Goal: Task Accomplishment & Management: Use online tool/utility

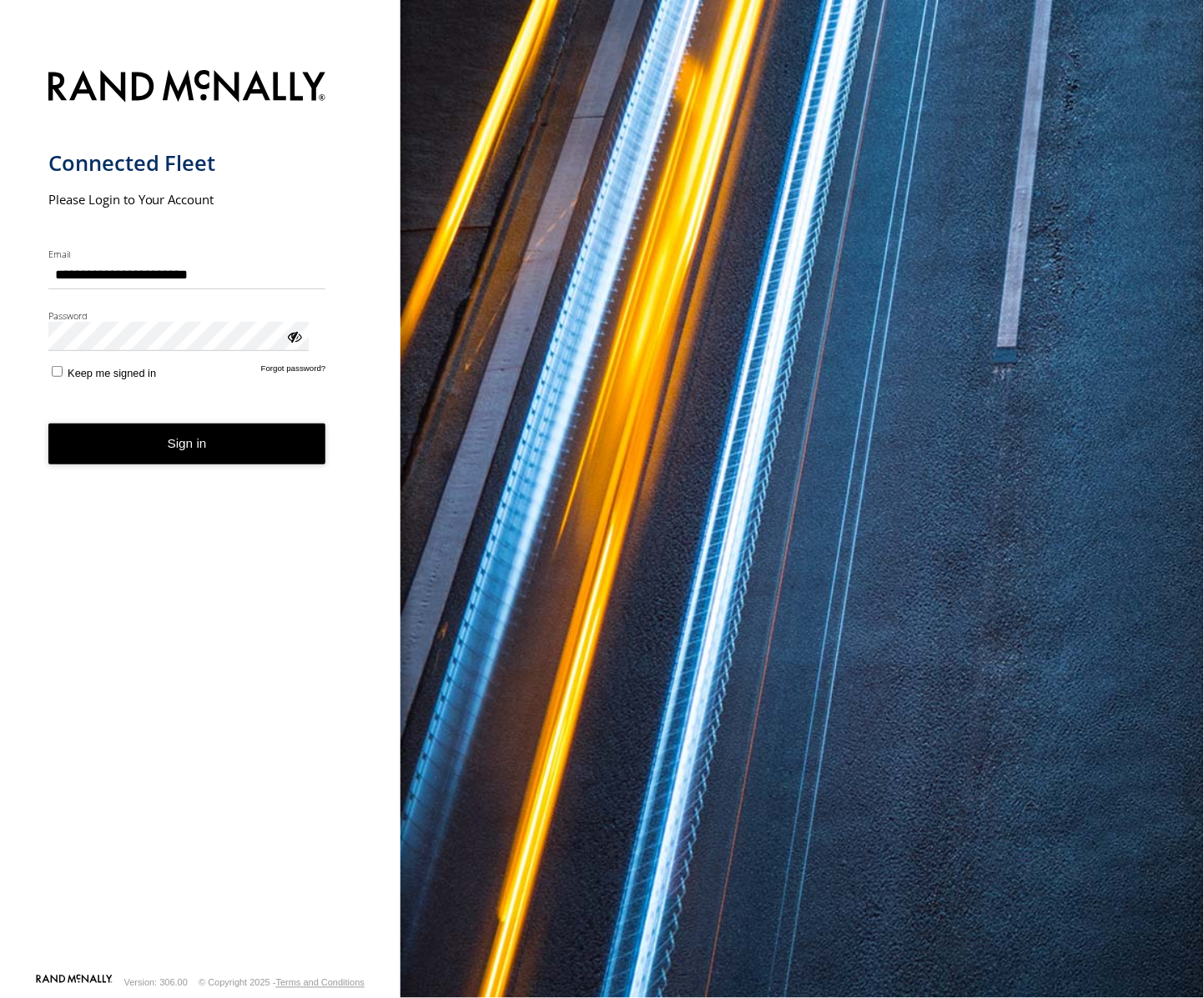
click at [102, 427] on button "Sign in" at bounding box center [187, 445] width 278 height 41
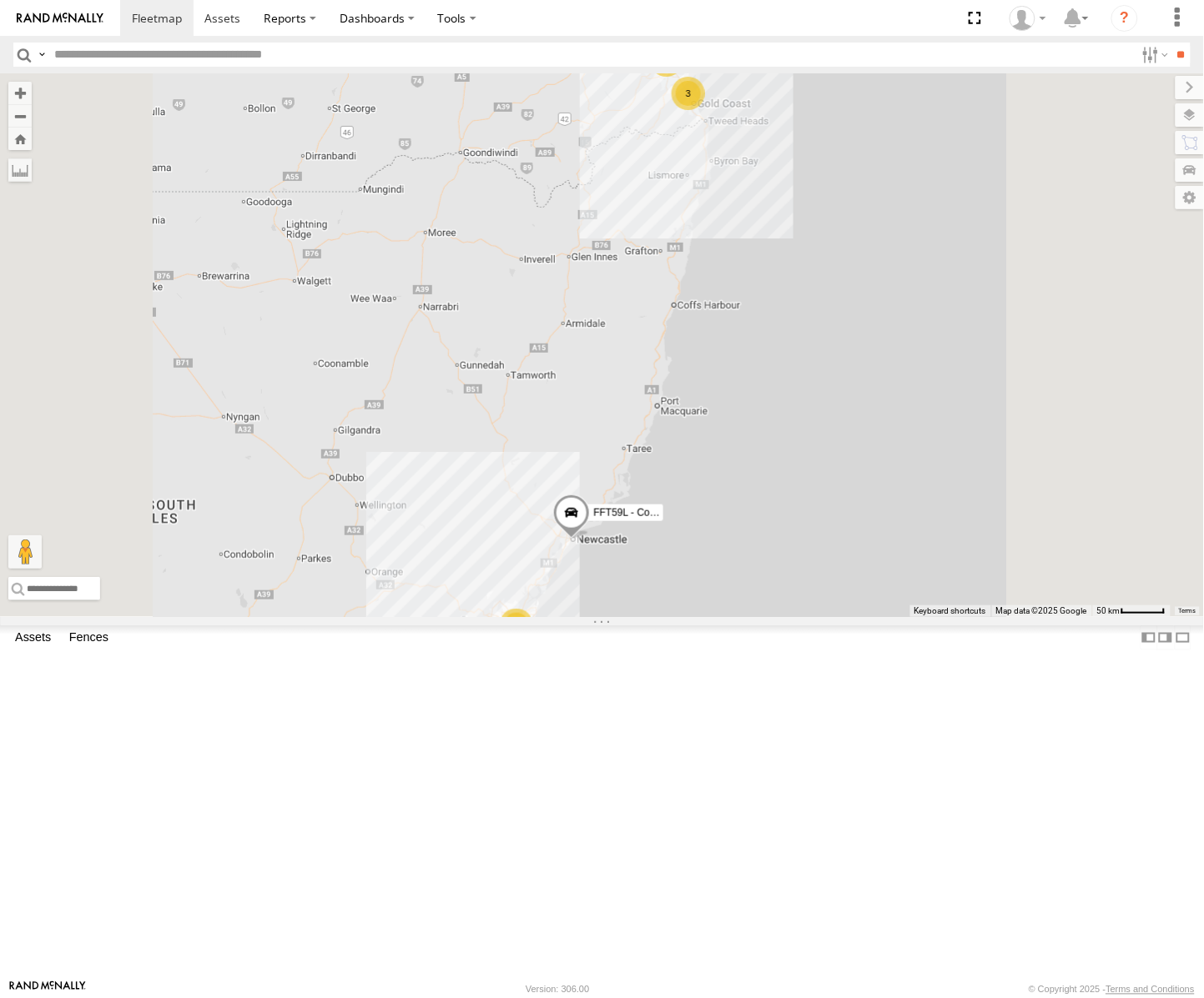
click at [0, 0] on div "[PERSON_NAME] - Yellow" at bounding box center [0, 0] width 0 height 0
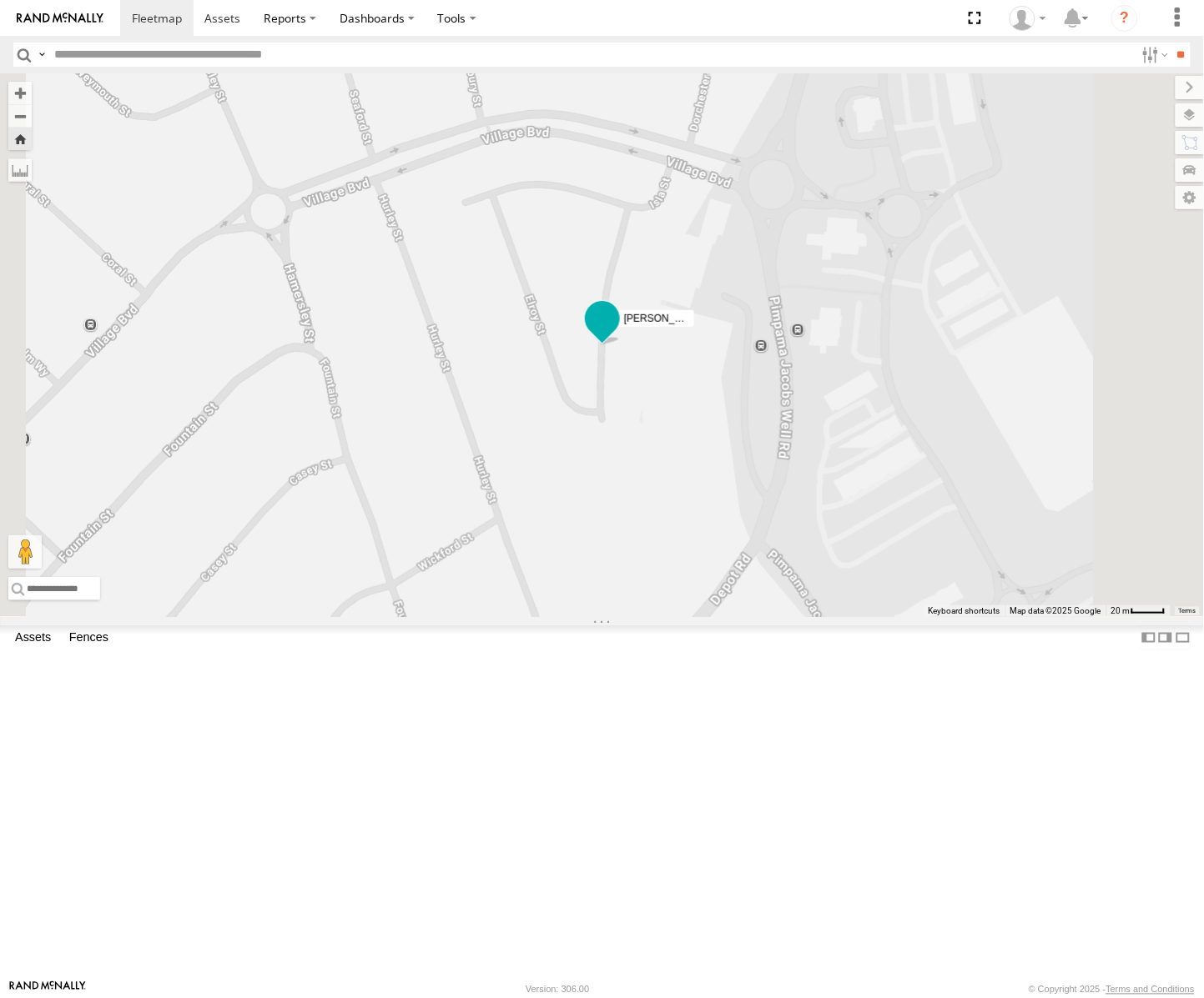
click at [617, 335] on span at bounding box center [602, 319] width 30 height 30
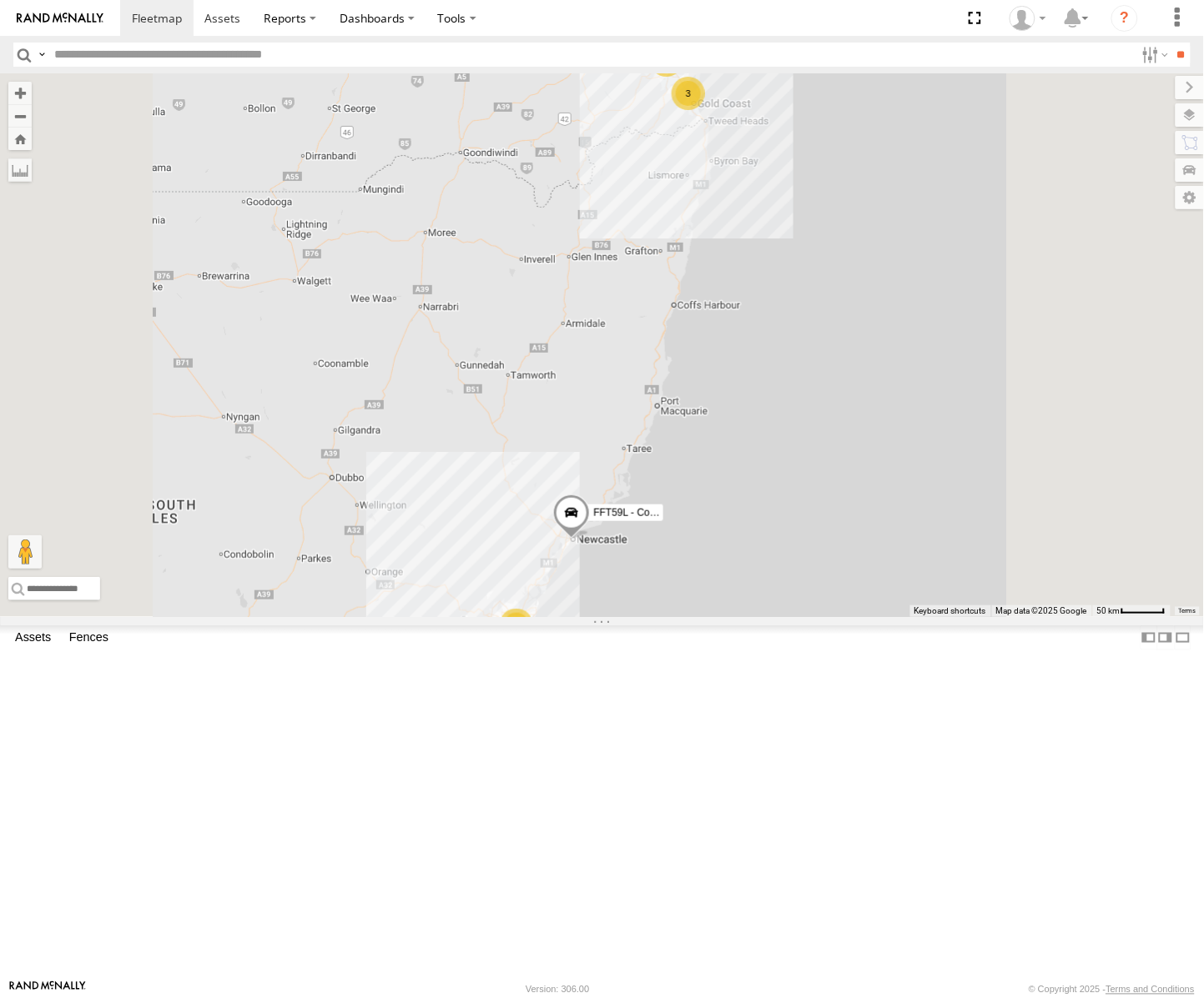
click at [0, 0] on div "[GEOGRAPHIC_DATA]" at bounding box center [0, 0] width 0 height 0
click at [0, 0] on div "FFT59L - Corolla Hatch Passenger Vehicles" at bounding box center [0, 0] width 0 height 0
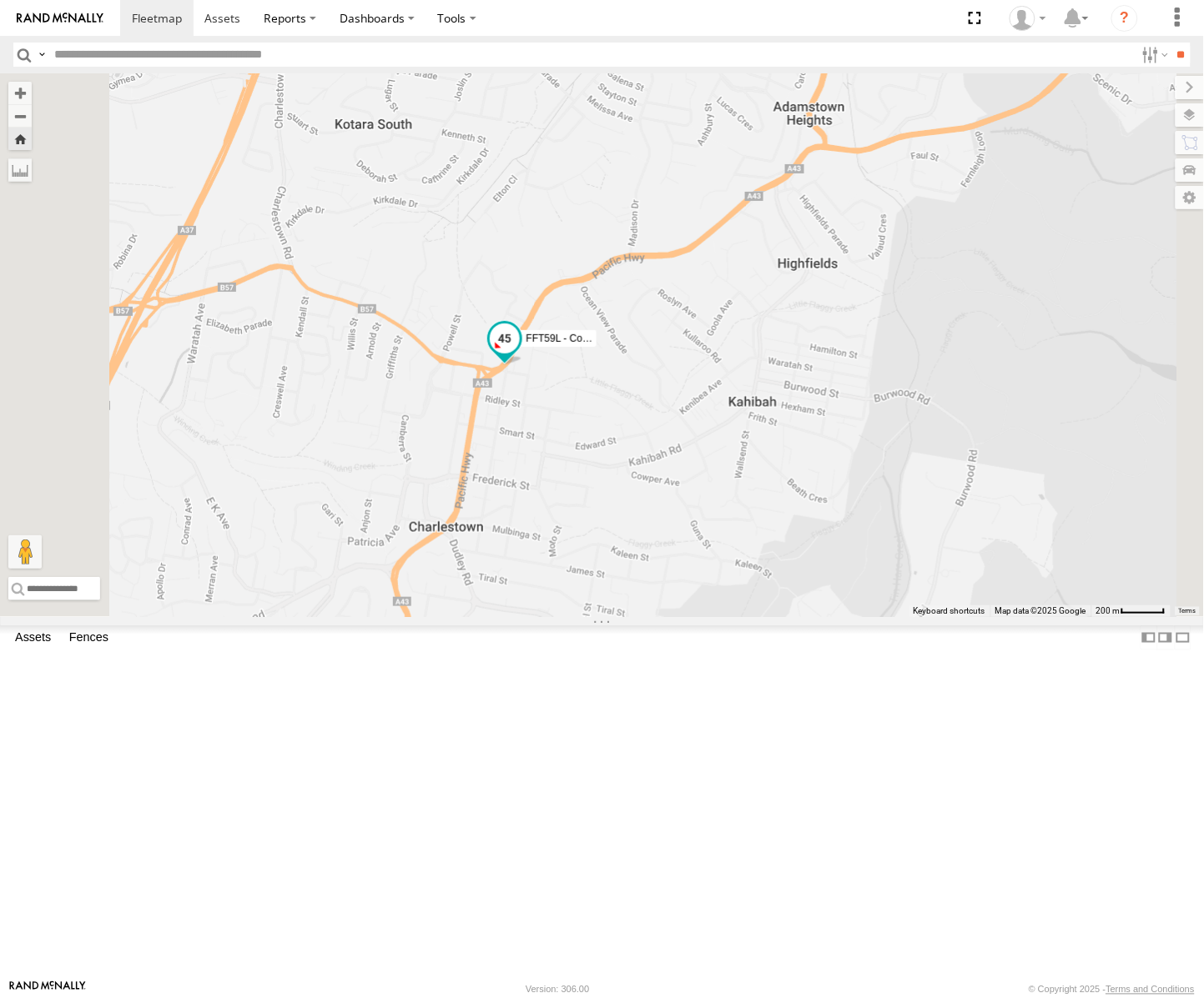
click at [522, 366] on span at bounding box center [503, 342] width 37 height 45
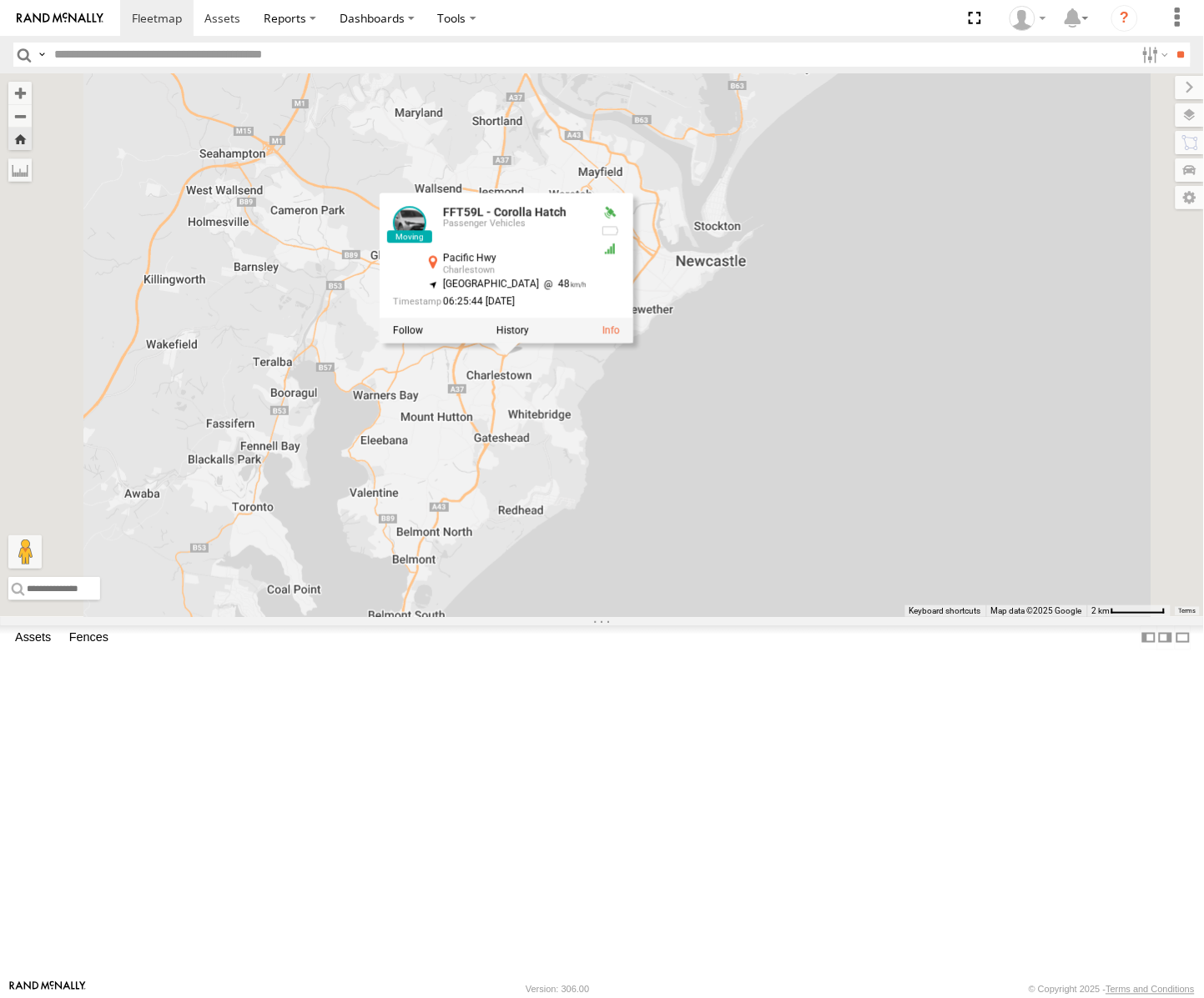
click at [864, 617] on div "FFT59L - Corolla Hatch FFT59L - Corolla Hatch Passenger Vehicles [GEOGRAPHIC_DA…" at bounding box center [602, 345] width 1204 height 544
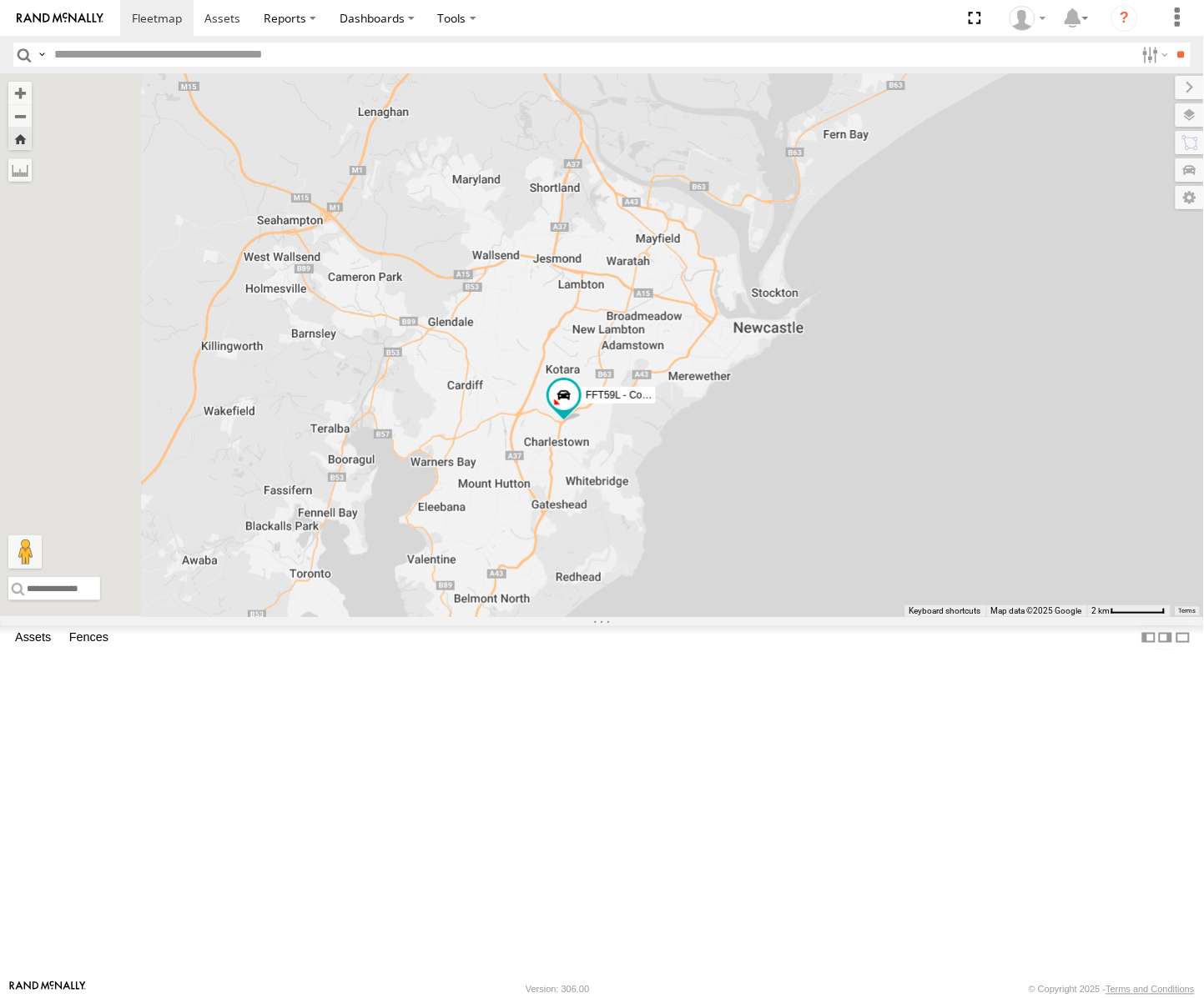
drag, startPoint x: 810, startPoint y: 657, endPoint x: 868, endPoint y: 726, distance: 90.1
click at [868, 617] on div "FFT59L - Corolla Hatch" at bounding box center [602, 345] width 1204 height 544
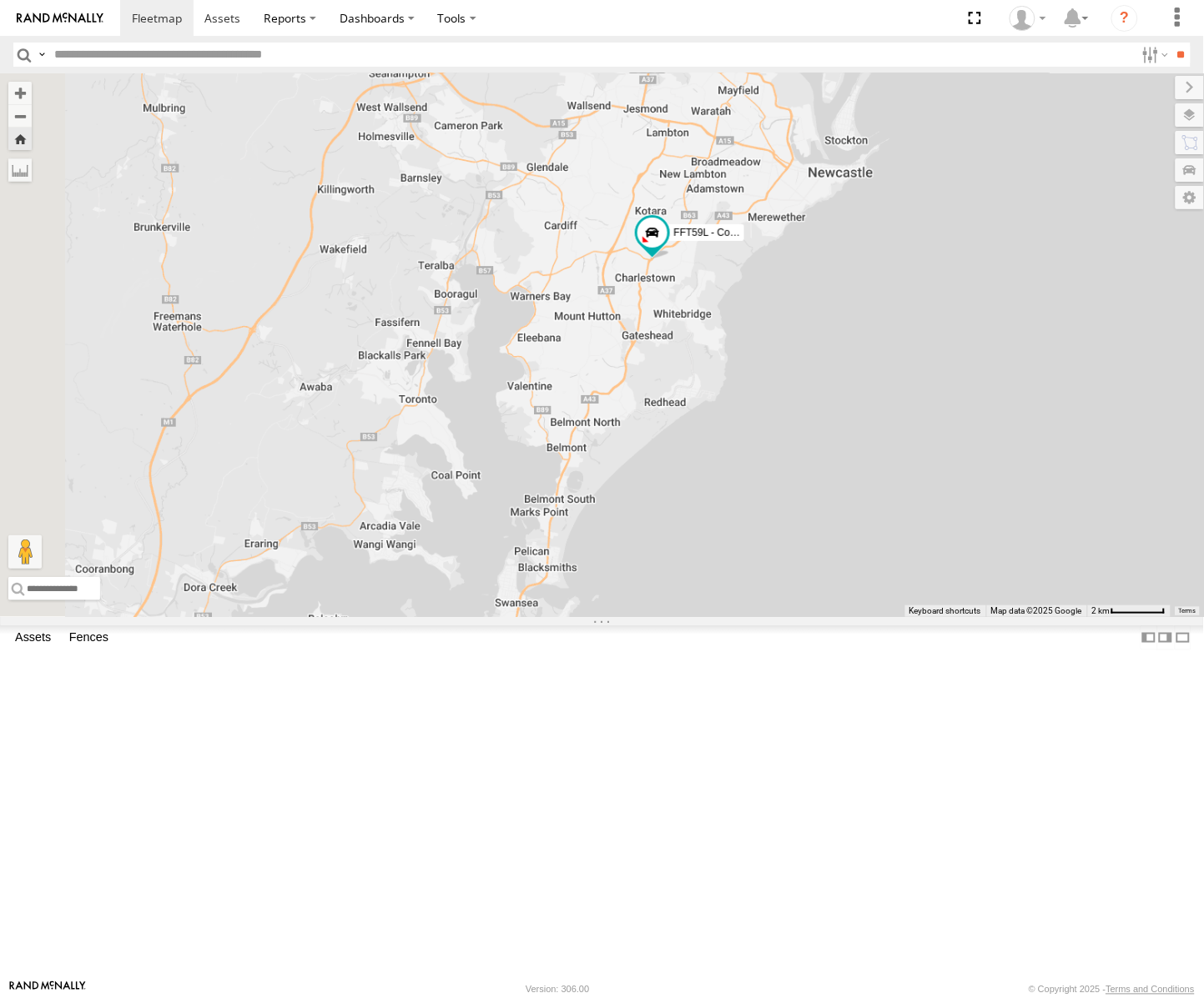
drag, startPoint x: 886, startPoint y: 673, endPoint x: 979, endPoint y: 501, distance: 195.5
click at [979, 501] on div "FFT59L - Corolla Hatch" at bounding box center [602, 345] width 1204 height 544
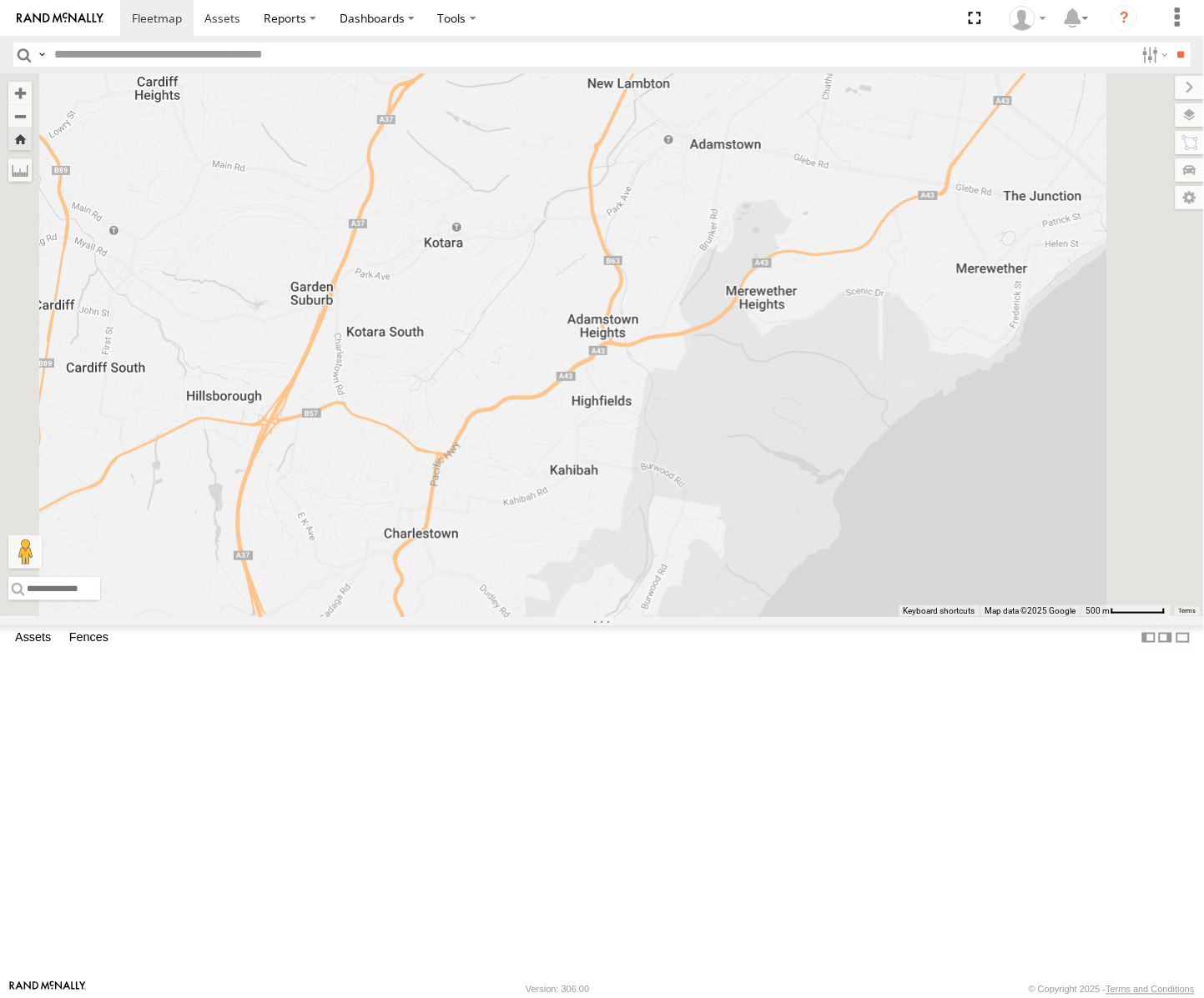
click at [0, 0] on div "Passenger Vehicles" at bounding box center [0, 0] width 0 height 0
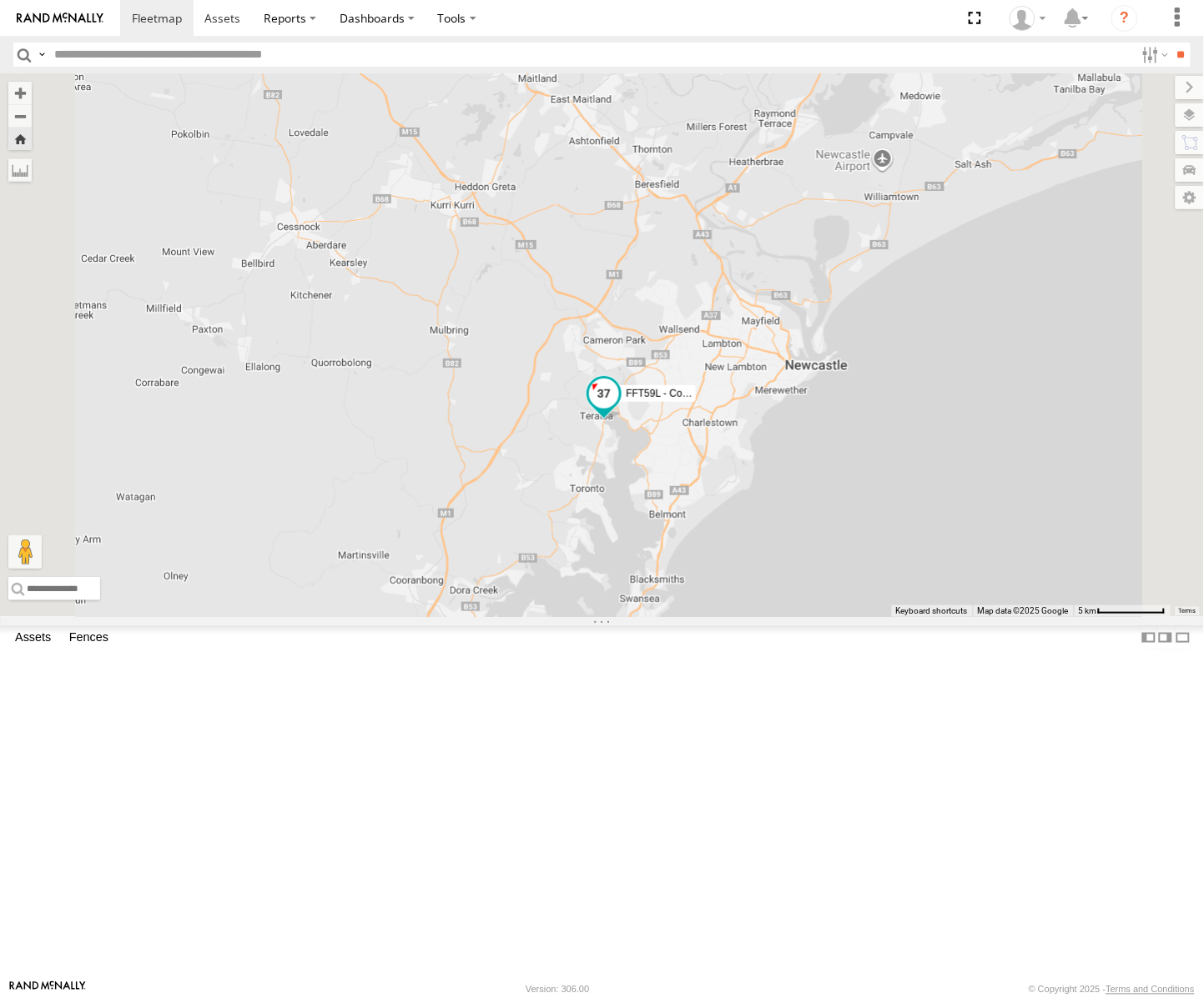
click at [622, 421] on span at bounding box center [604, 397] width 37 height 45
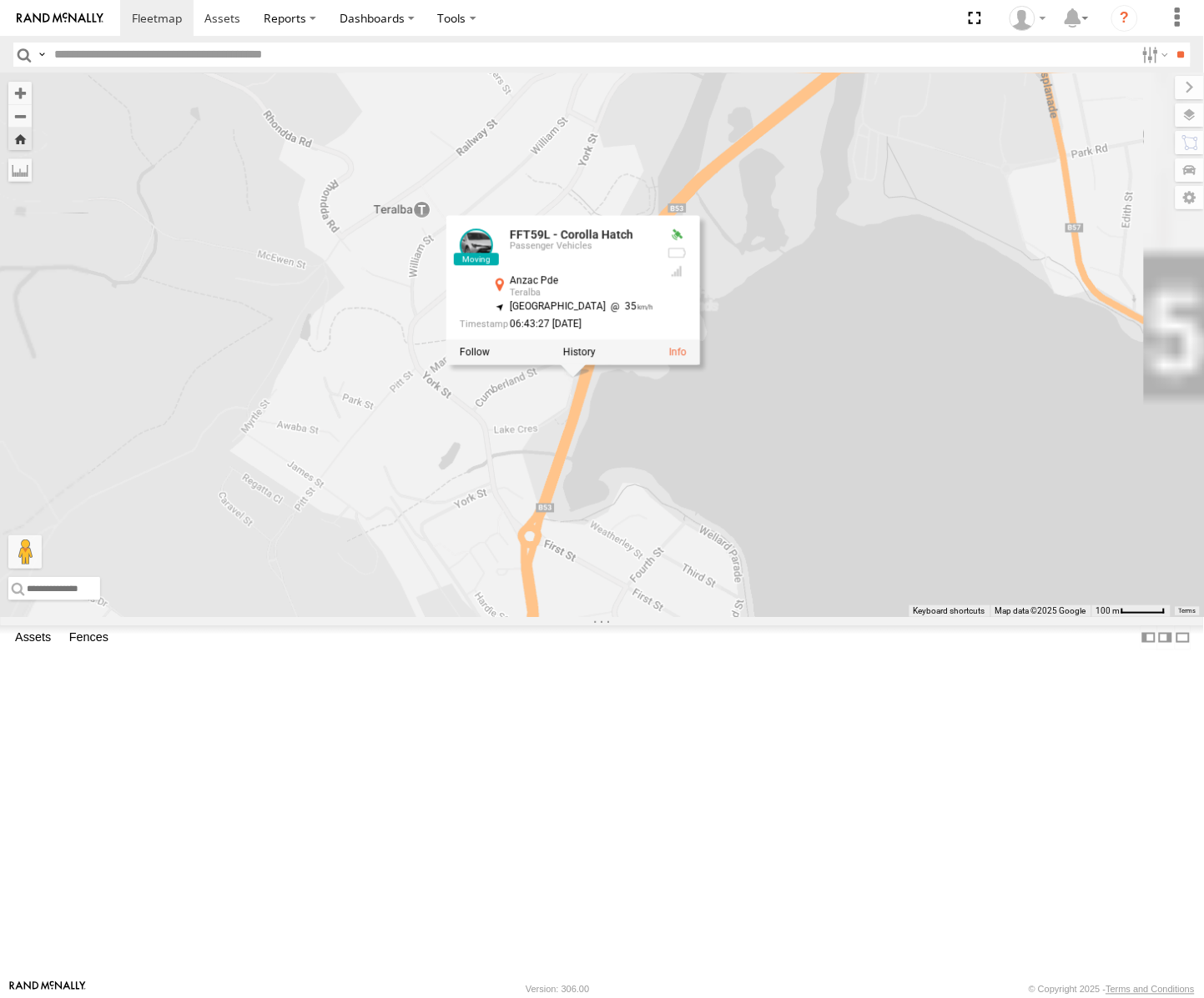
drag, startPoint x: 823, startPoint y: 593, endPoint x: 824, endPoint y: 669, distance: 76.0
click at [824, 617] on div "FFT59L - Corolla Hatch FFT59L - Corolla Hatch Passenger Vehicles Anzac Pde Tera…" at bounding box center [602, 345] width 1204 height 544
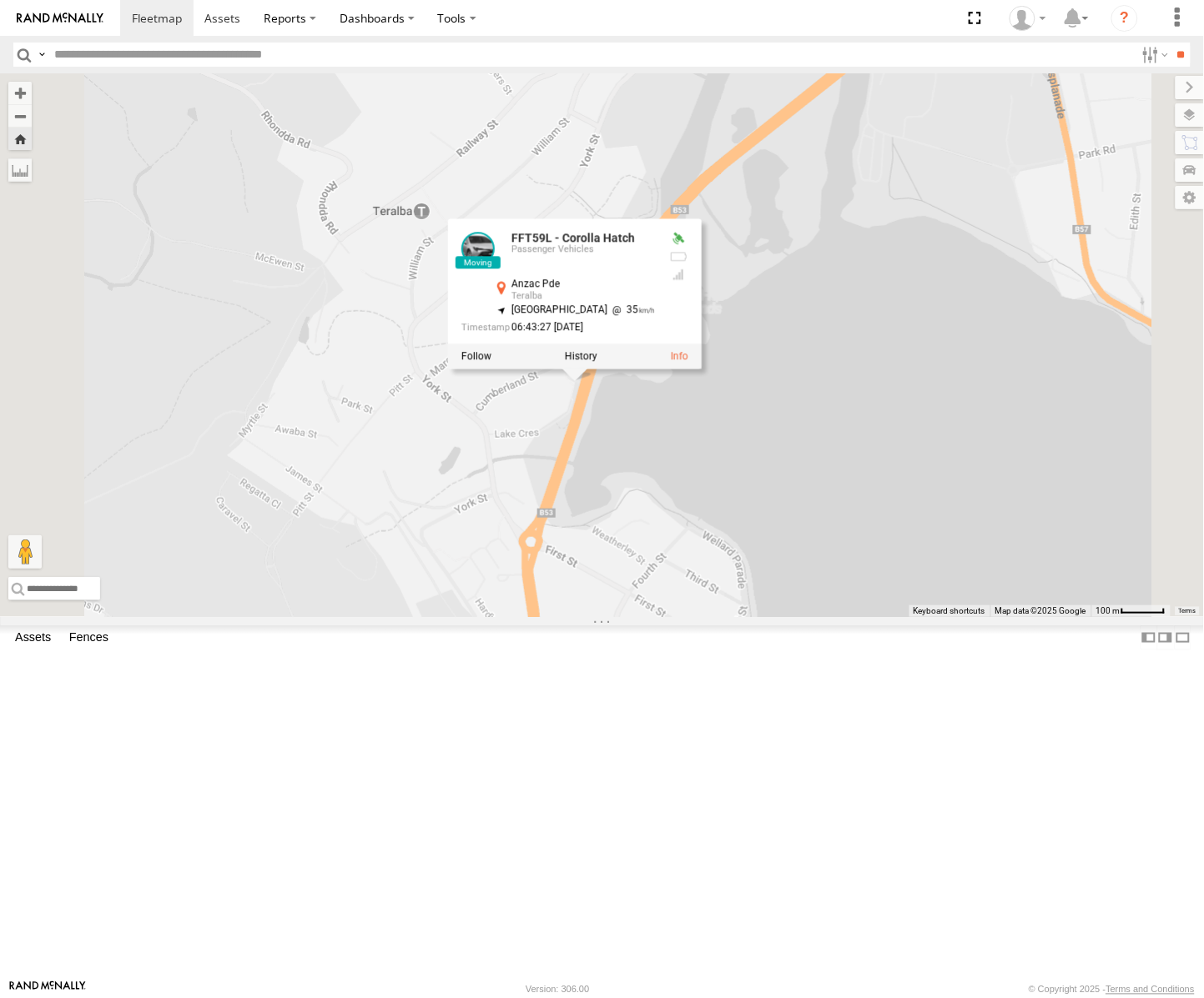
click at [824, 617] on div "FFT59L - Corolla Hatch FFT59L - Corolla Hatch Passenger Vehicles Anzac Pde Tera…" at bounding box center [602, 345] width 1204 height 544
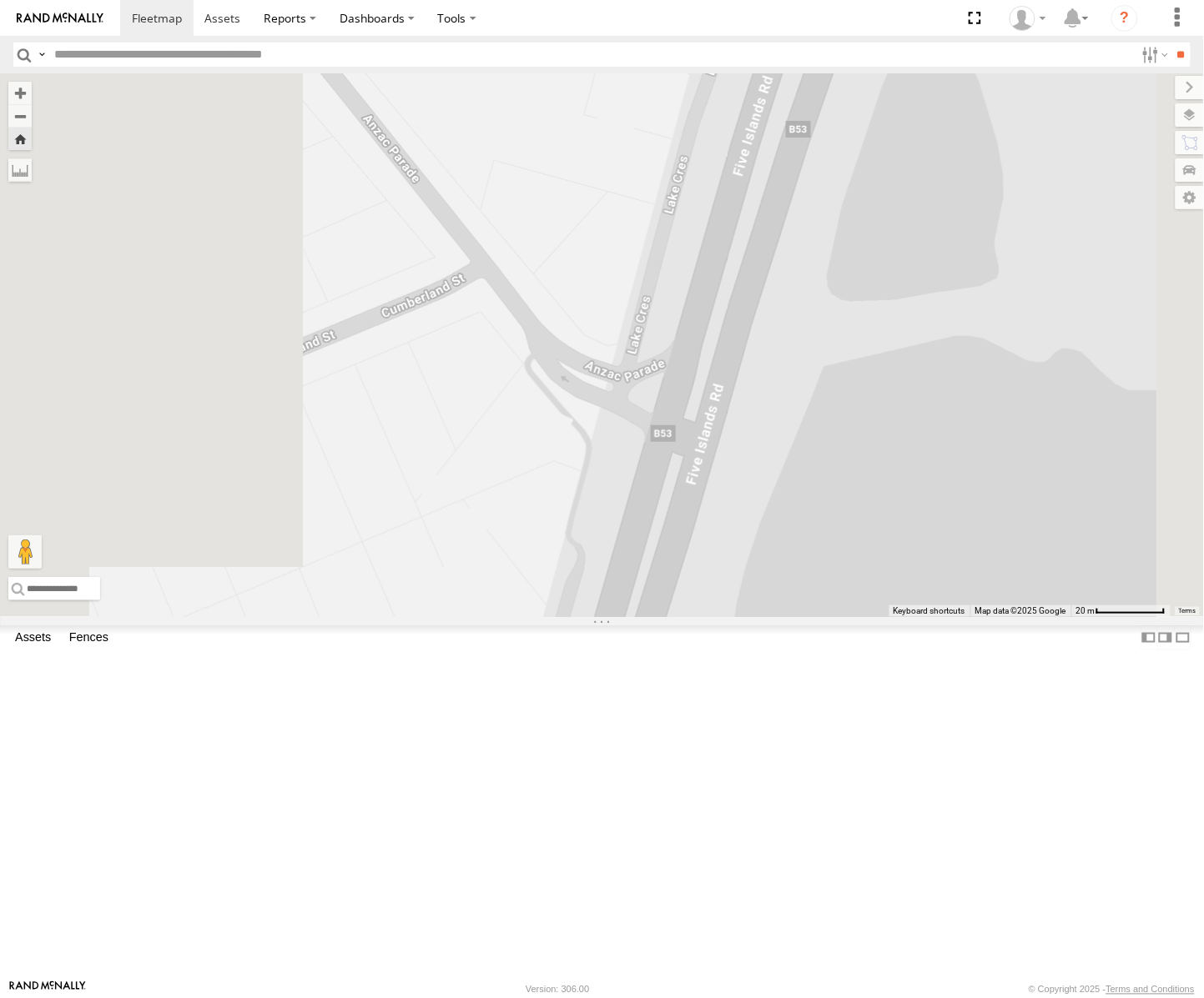
drag, startPoint x: 716, startPoint y: 513, endPoint x: 826, endPoint y: 619, distance: 152.8
click at [826, 617] on div "FFT59L - Corolla Hatch" at bounding box center [602, 345] width 1204 height 544
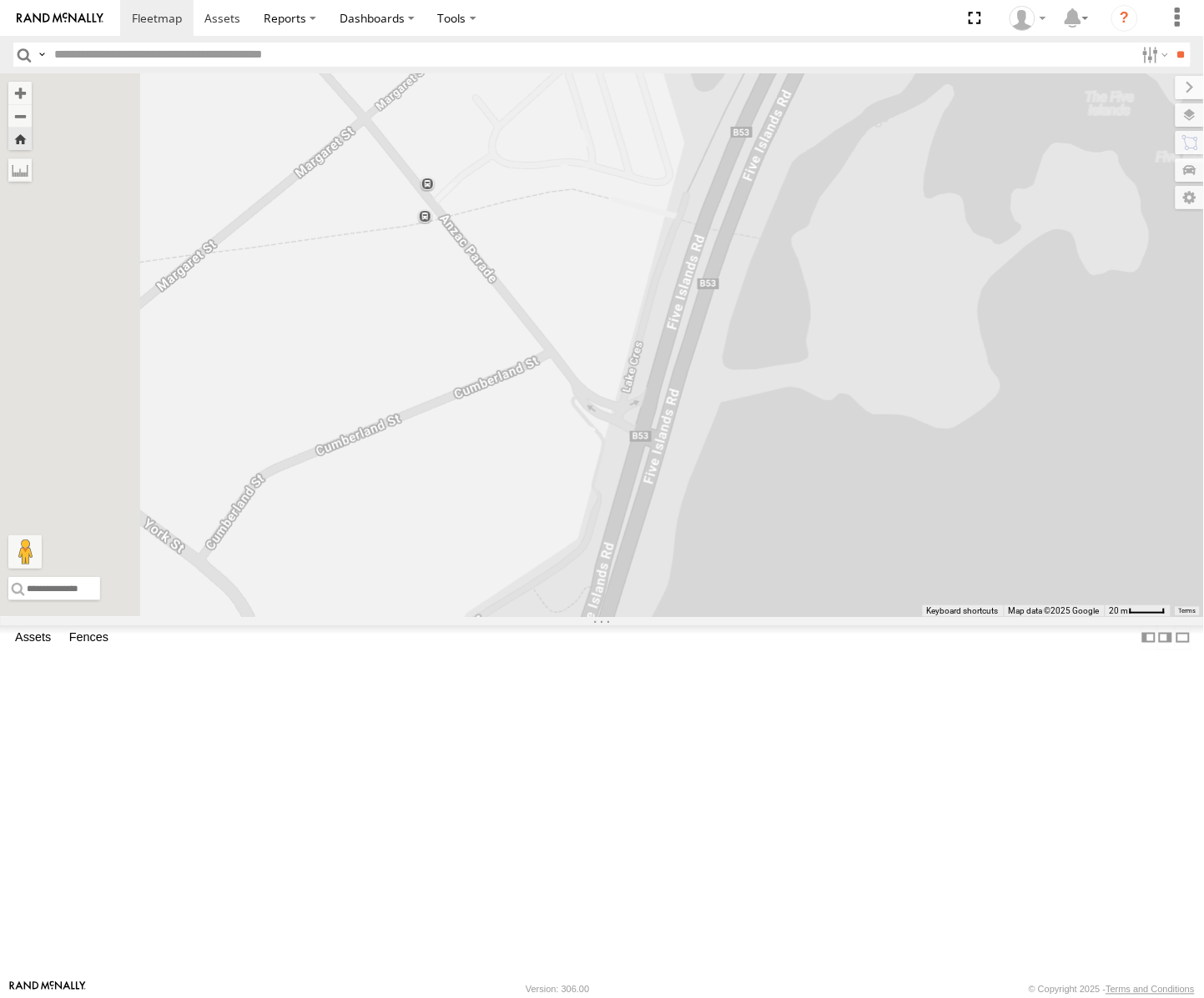
click at [0, 0] on div "FFT59L - Corolla Hatch" at bounding box center [0, 0] width 0 height 0
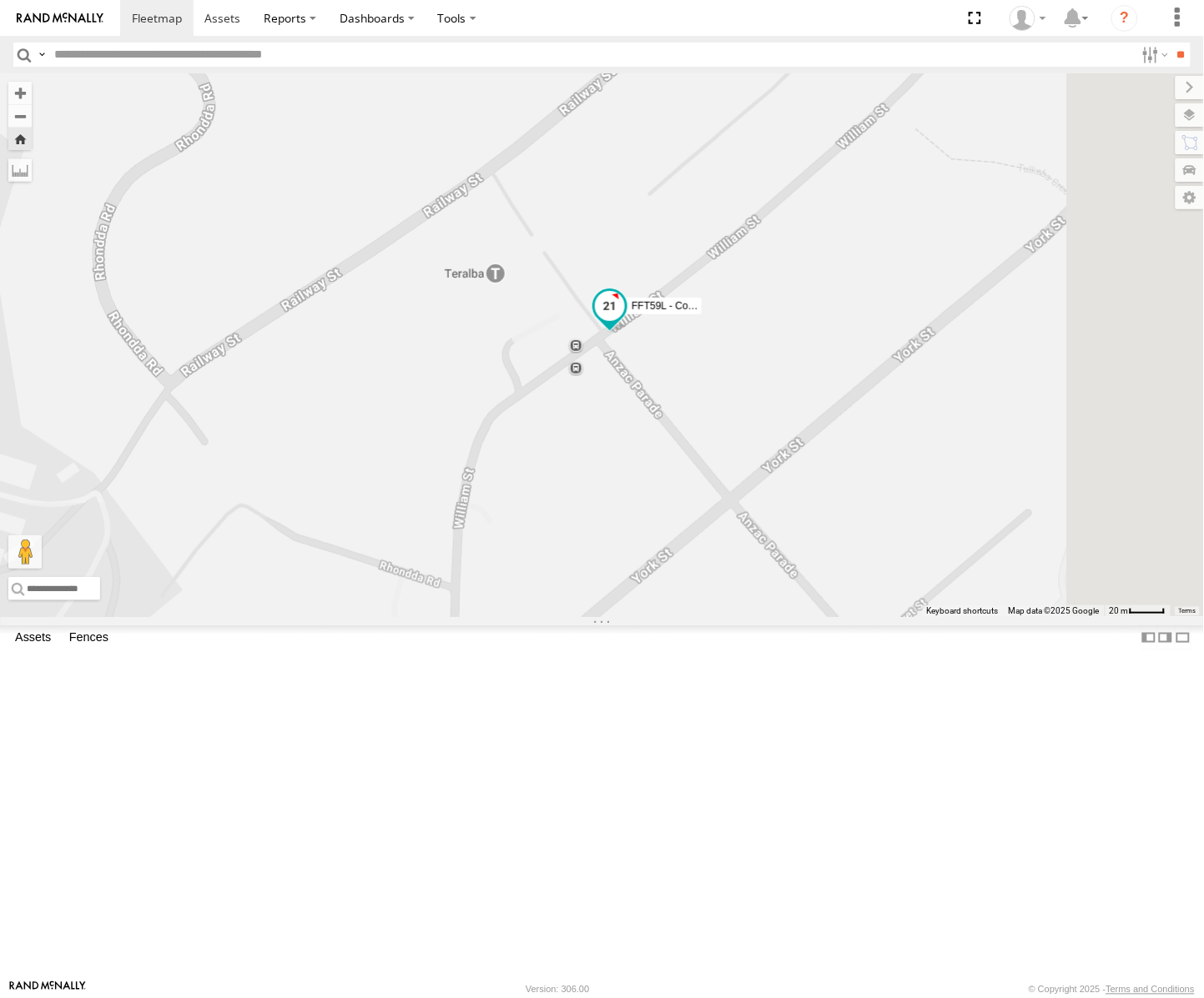
click at [625, 321] on span at bounding box center [609, 305] width 30 height 30
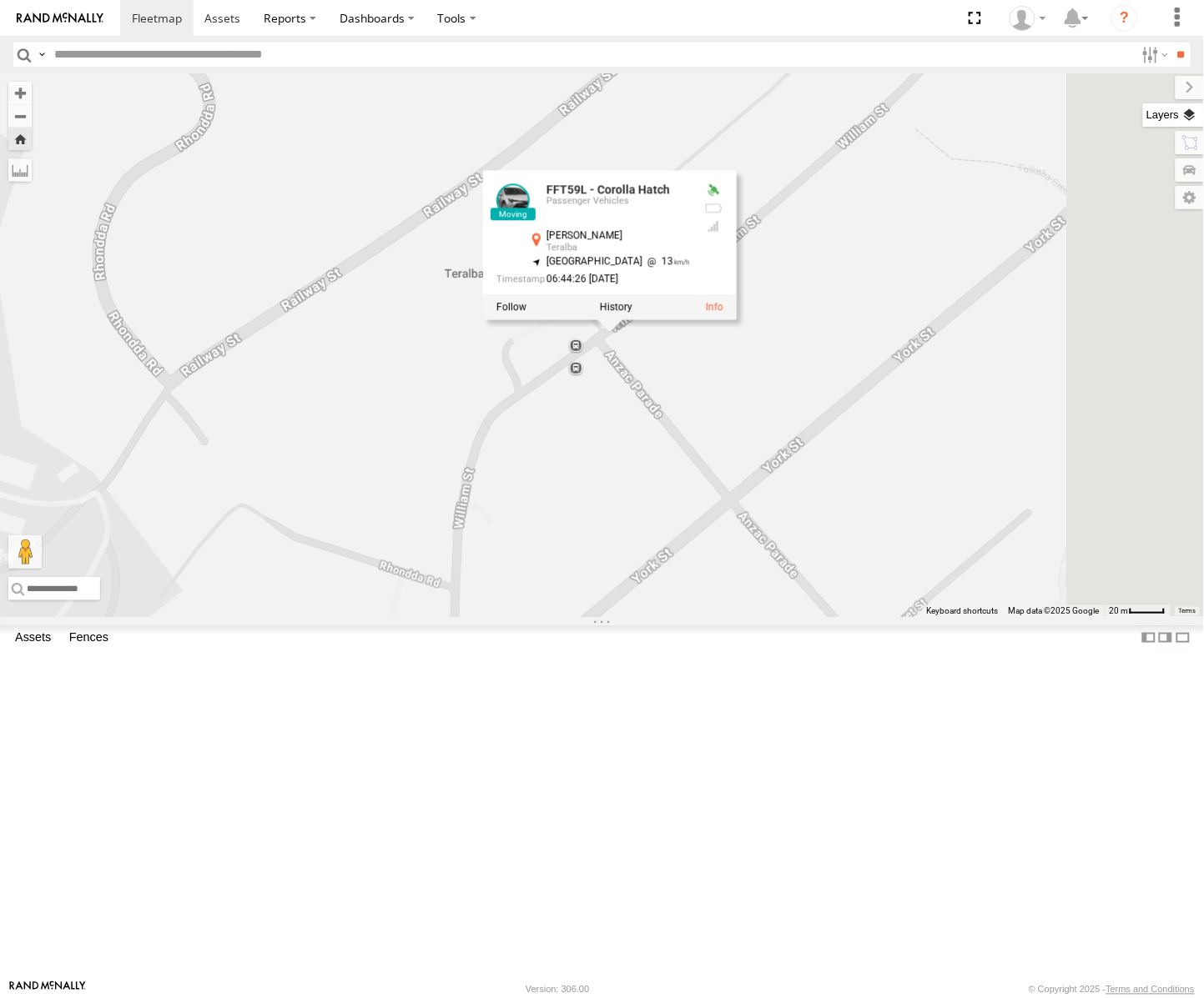
click at [1189, 108] on label at bounding box center [1173, 114] width 61 height 23
click at [0, 0] on span "Basemaps" at bounding box center [0, 0] width 0 height 0
click at [0, 0] on span "Satellite" at bounding box center [0, 0] width 0 height 0
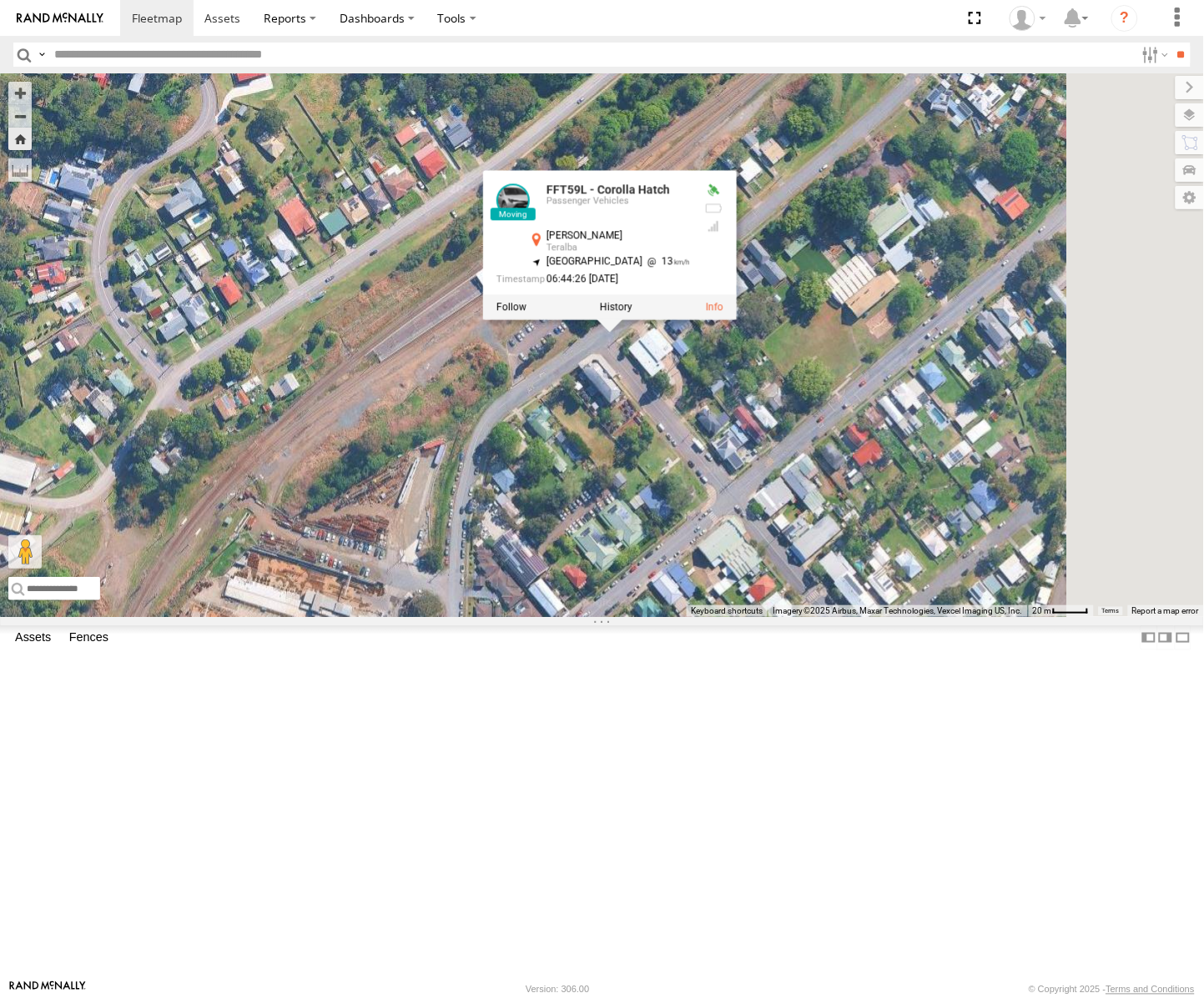
click at [0, 0] on span "Satellite + Roadmap" at bounding box center [0, 0] width 0 height 0
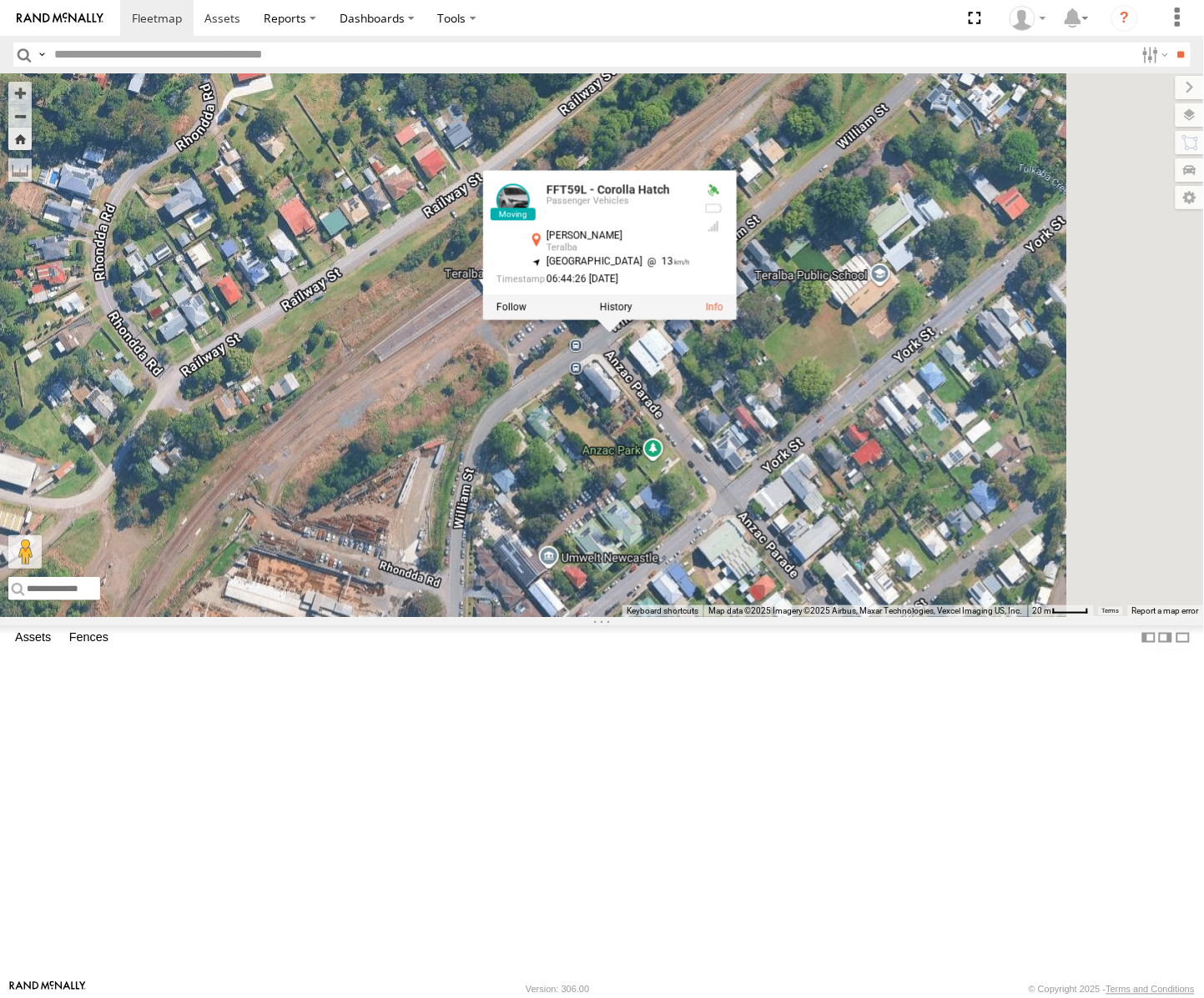
click at [0, 0] on div "Squeak - Dark Green Sydney Centenary Dr [PERSON_NAME] West -33.86763 151.06427 …" at bounding box center [0, 0] width 0 height 0
click at [732, 320] on div at bounding box center [609, 307] width 254 height 25
click at [527, 314] on label at bounding box center [511, 308] width 30 height 12
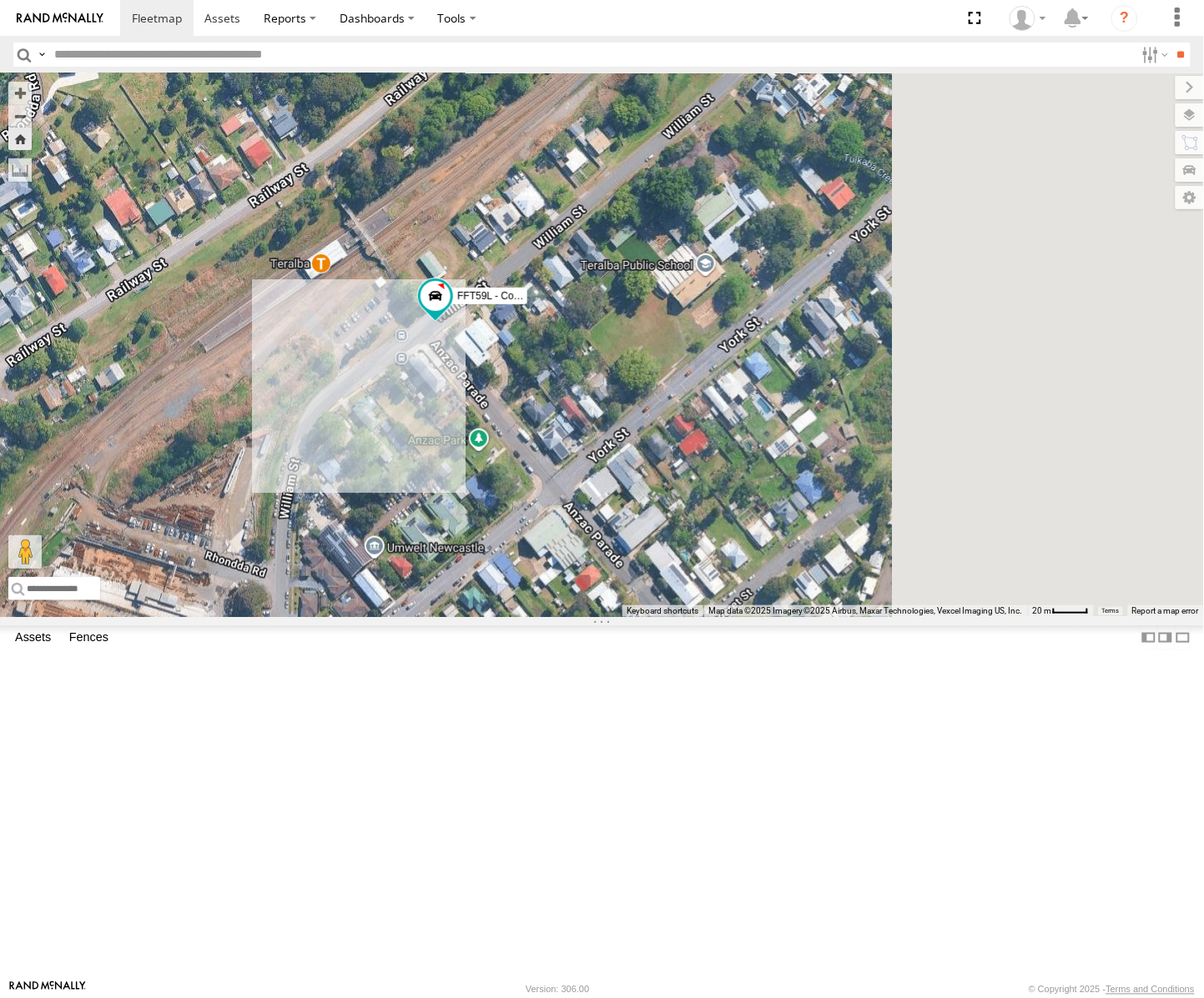
drag, startPoint x: 849, startPoint y: 553, endPoint x: 682, endPoint y: 531, distance: 168.4
click at [682, 531] on div "FFT59L - Corolla Hatch" at bounding box center [602, 345] width 1204 height 544
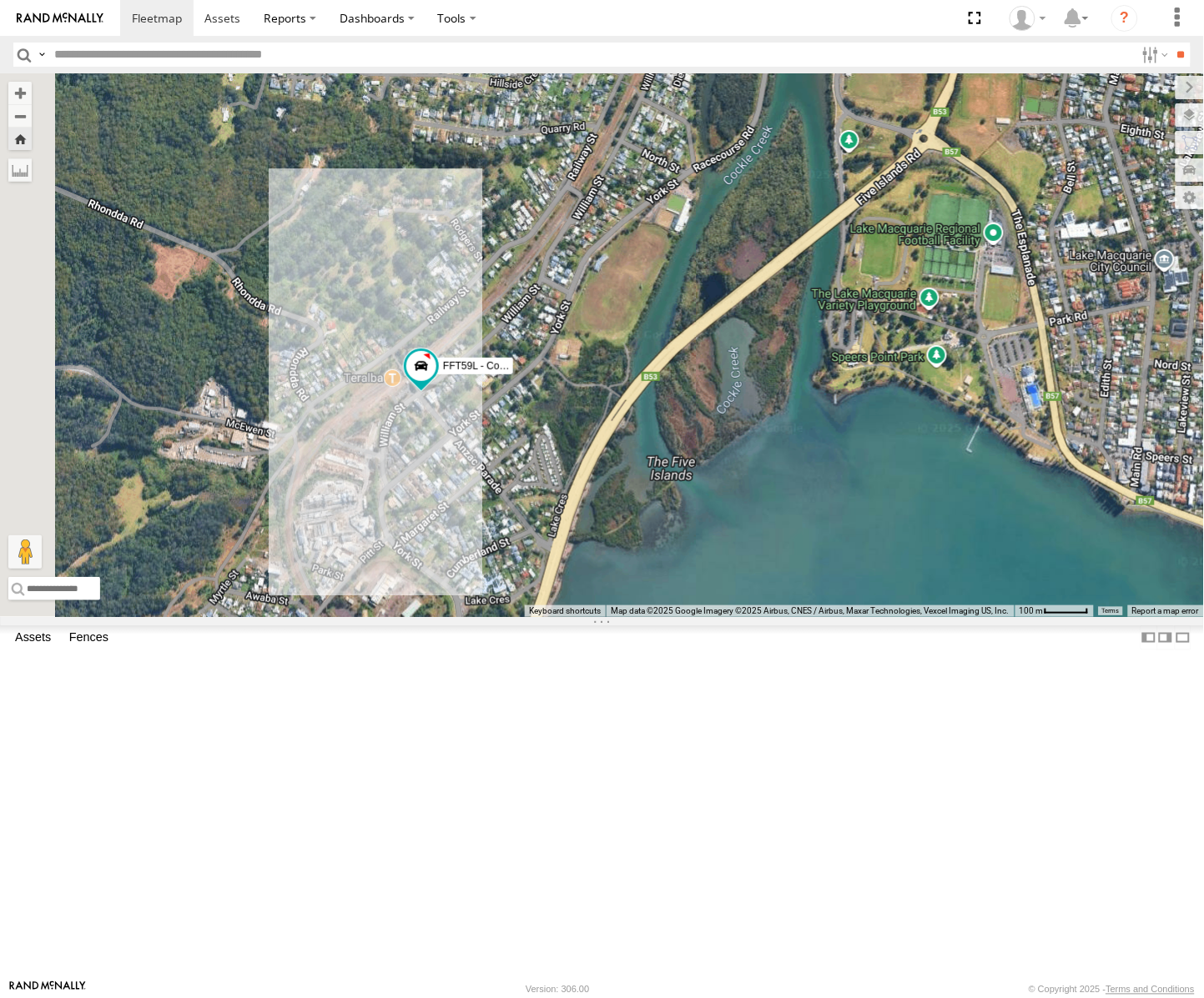
click at [727, 617] on div "FFT59L - Corolla Hatch" at bounding box center [602, 345] width 1204 height 544
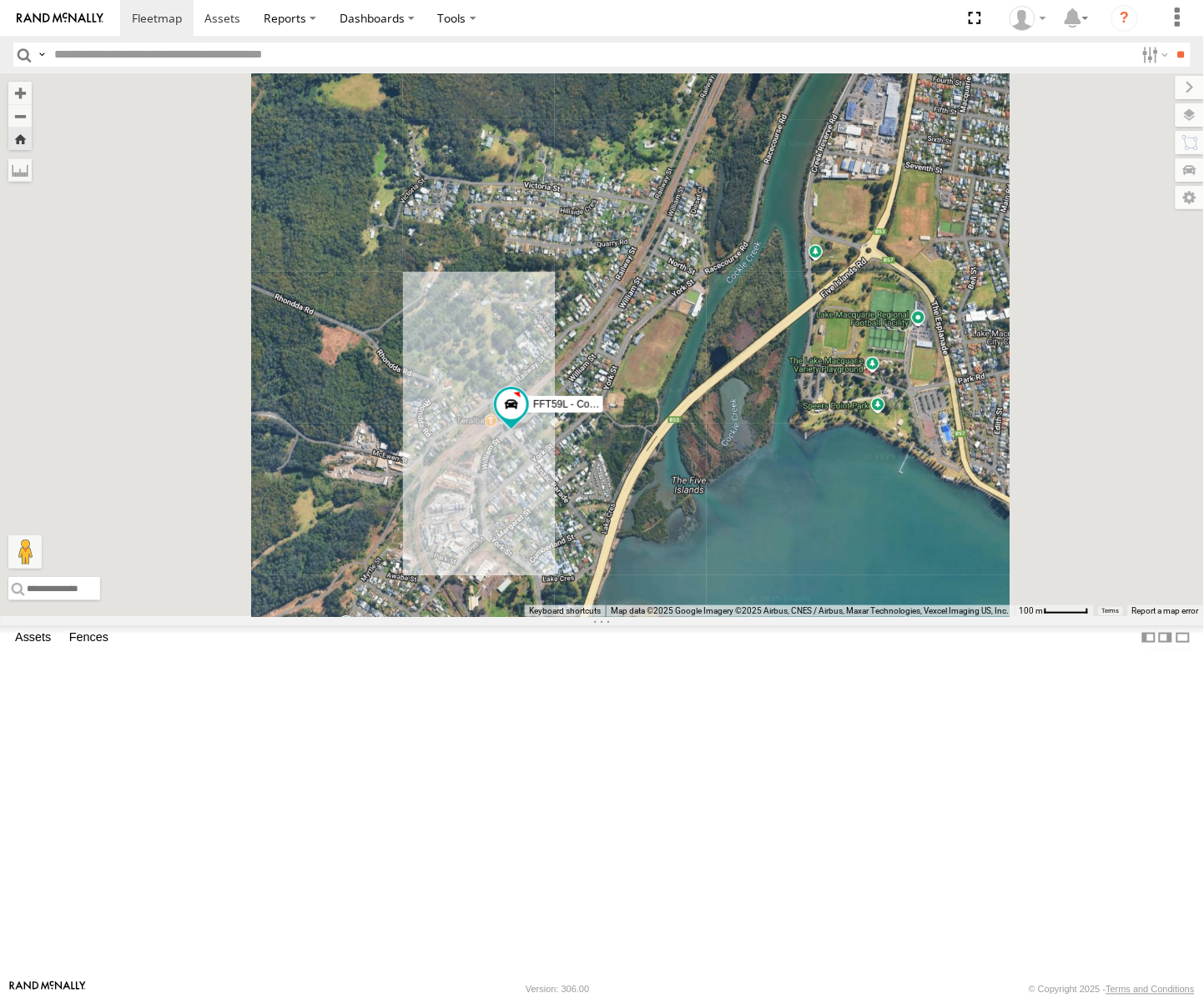
drag, startPoint x: 694, startPoint y: 701, endPoint x: 760, endPoint y: 630, distance: 96.9
click at [753, 617] on div "FFT59L - Corolla Hatch" at bounding box center [602, 345] width 1204 height 544
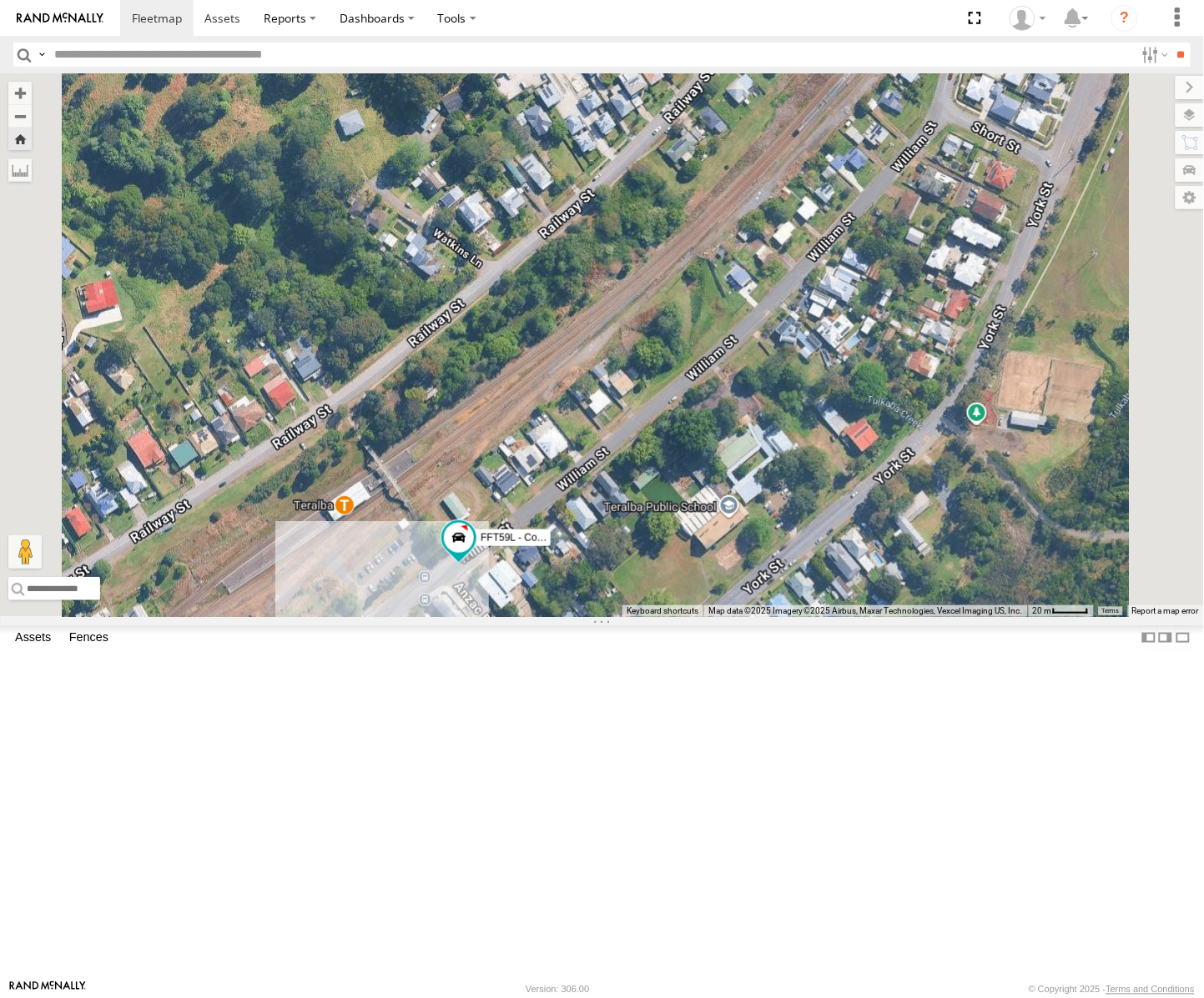
drag, startPoint x: 703, startPoint y: 832, endPoint x: 830, endPoint y: 732, distance: 161.6
click at [829, 617] on div "FFT59L - Corolla Hatch" at bounding box center [602, 345] width 1204 height 544
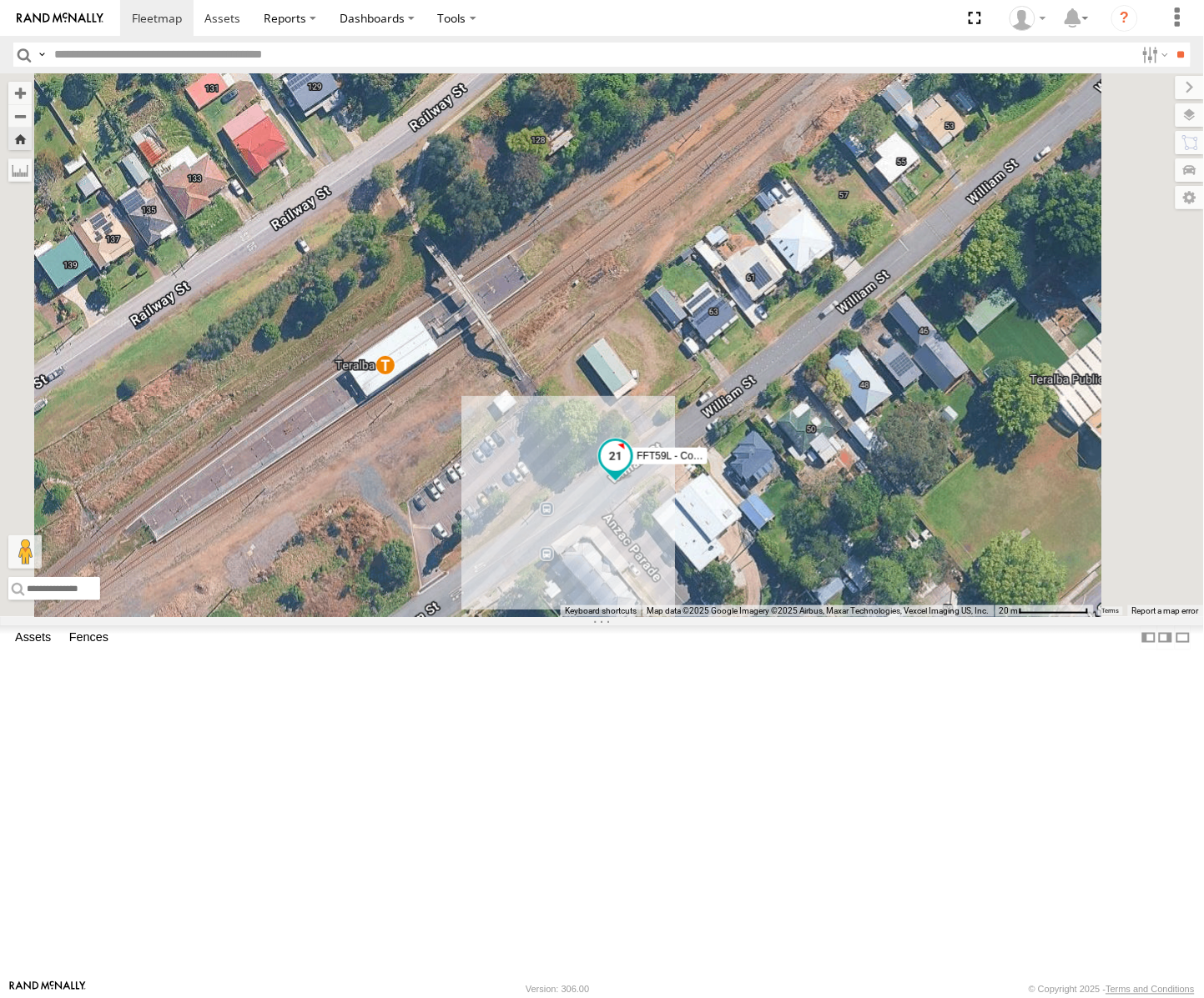
click at [630, 471] on span at bounding box center [614, 456] width 30 height 30
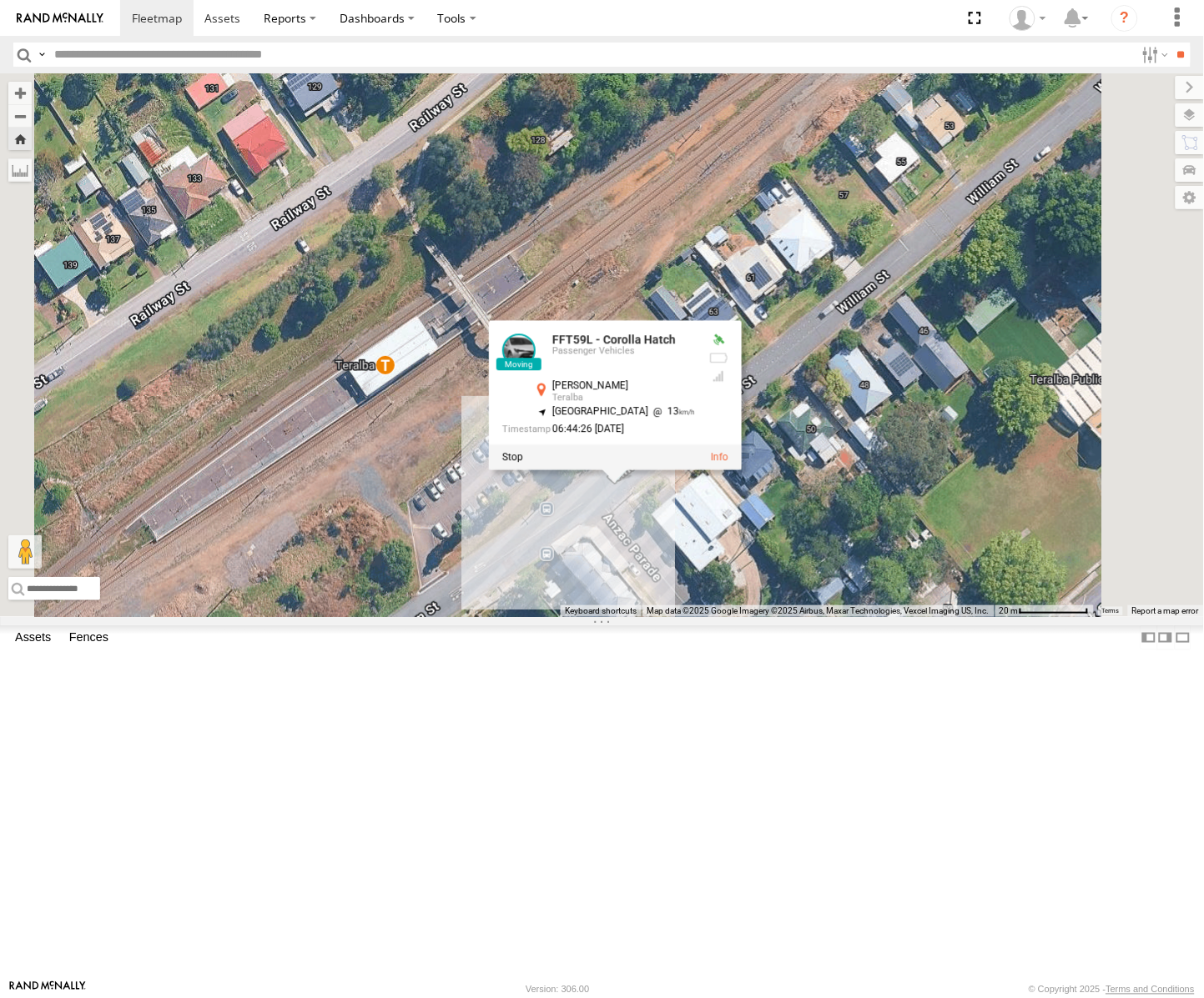
click at [818, 617] on div "FFT59L - Corolla Hatch FFT59L - Corolla Hatch Passenger Vehicles [PERSON_NAME] …" at bounding box center [602, 345] width 1204 height 544
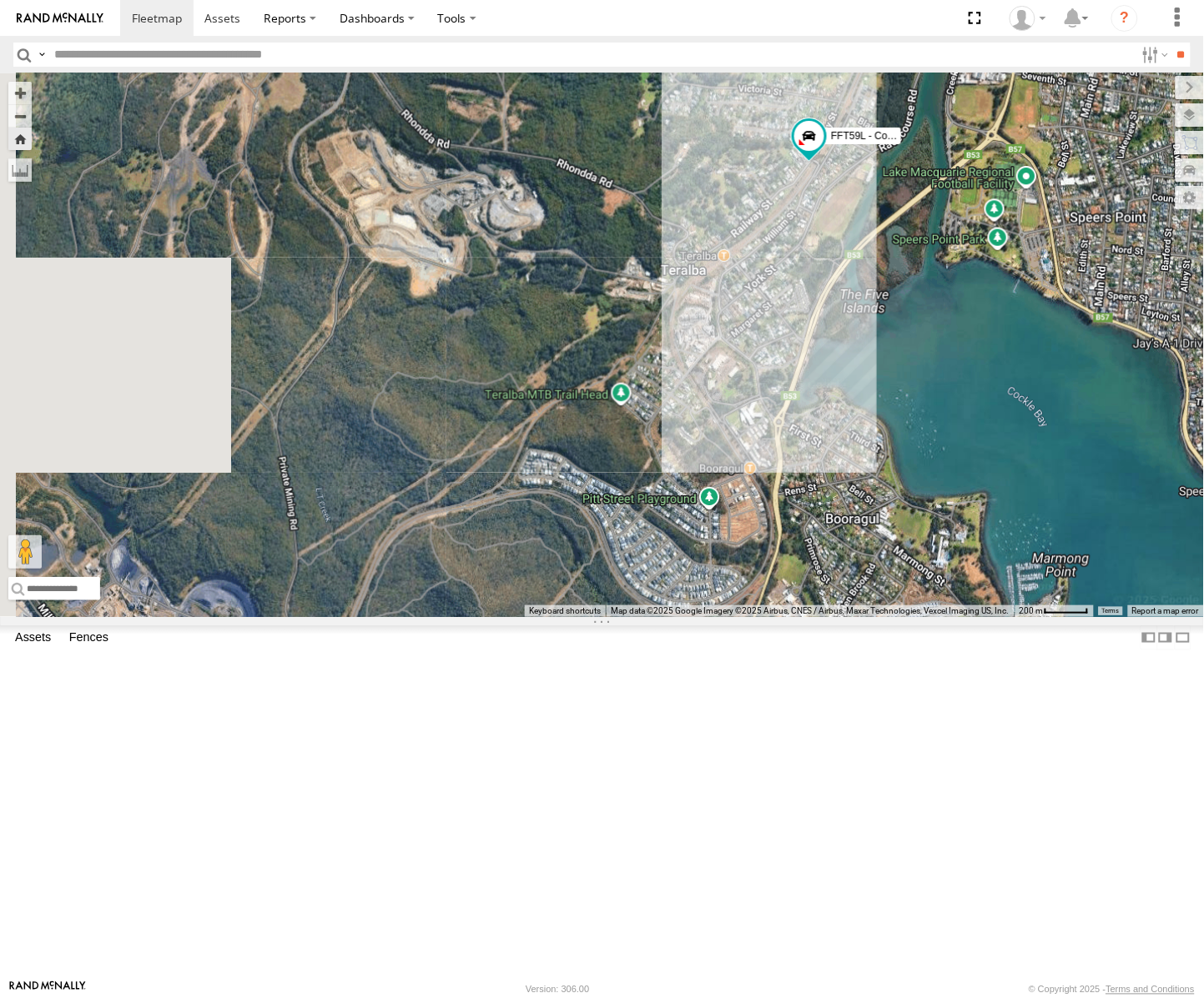
drag, startPoint x: 676, startPoint y: 689, endPoint x: 1037, endPoint y: 434, distance: 442.0
click at [1037, 434] on div "← Move left → Move right ↑ Move up ↓ Move down + Zoom in - Zoom out Home Jump l…" at bounding box center [602, 345] width 1204 height 544
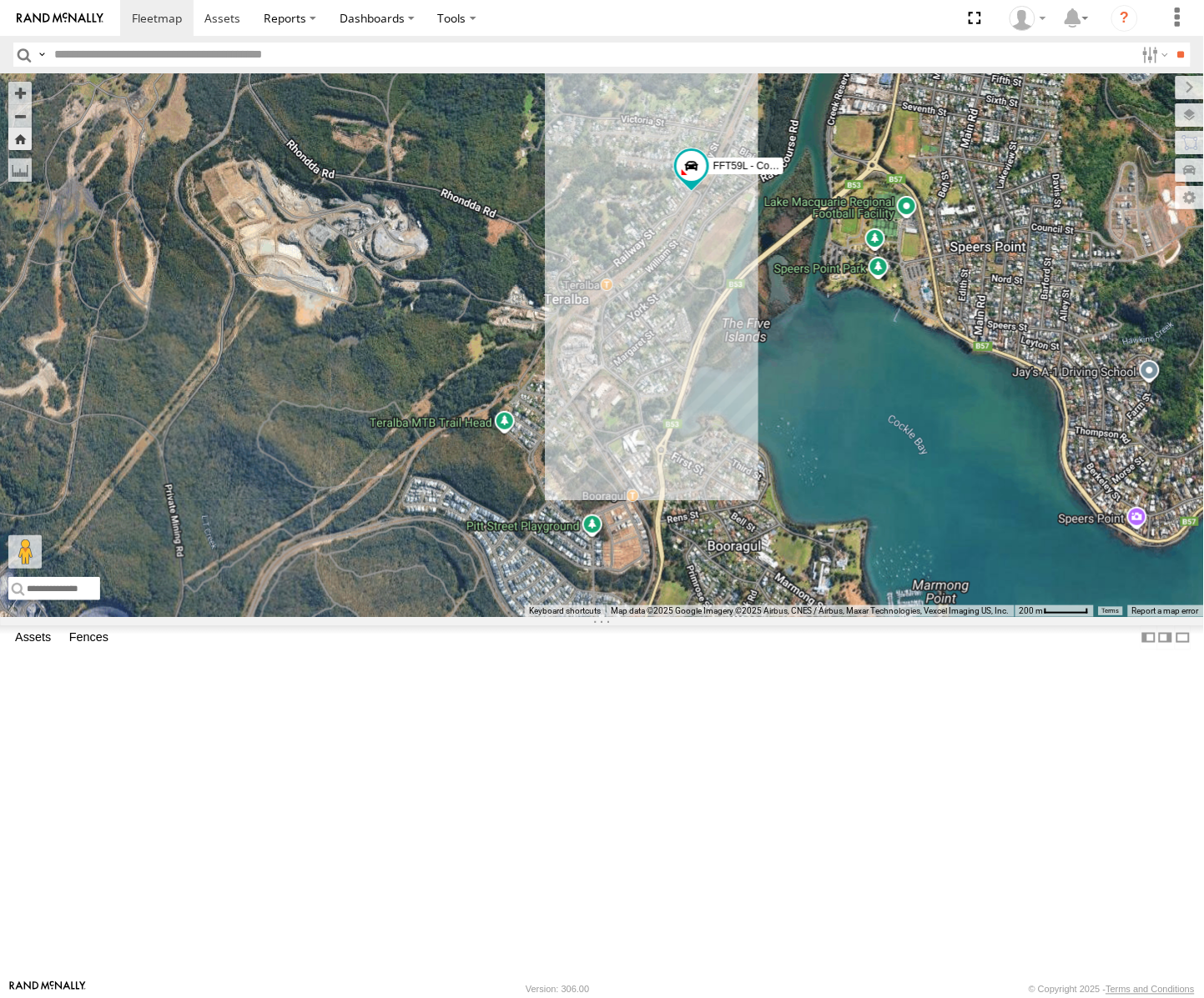
drag, startPoint x: 837, startPoint y: 549, endPoint x: 724, endPoint y: 576, distance: 116.2
click at [724, 576] on div "FFT59L - Corolla Hatch" at bounding box center [602, 345] width 1204 height 544
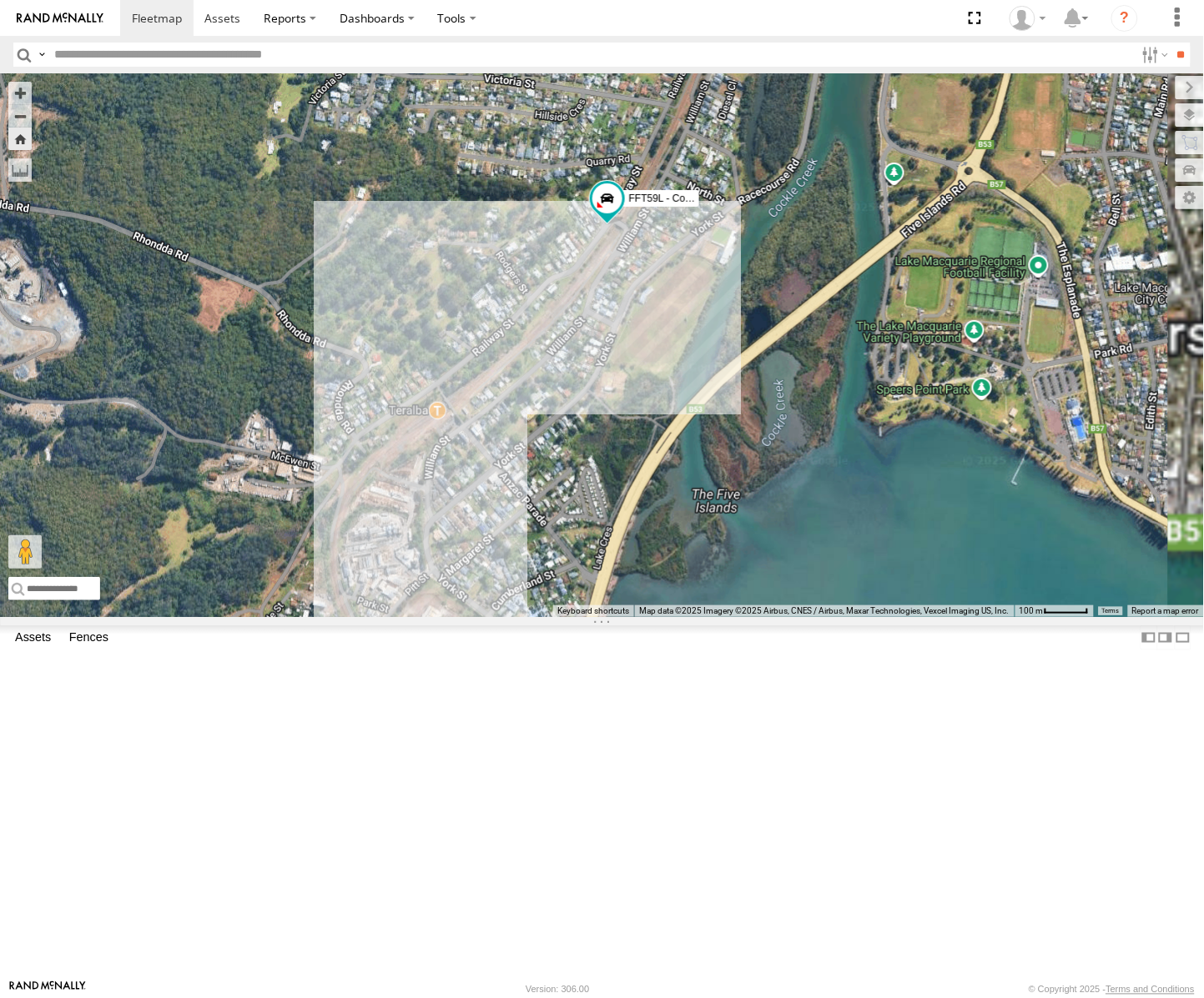
drag, startPoint x: 910, startPoint y: 481, endPoint x: 782, endPoint y: 644, distance: 207.3
click at [782, 617] on div "FFT59L - Corolla Hatch" at bounding box center [602, 345] width 1204 height 544
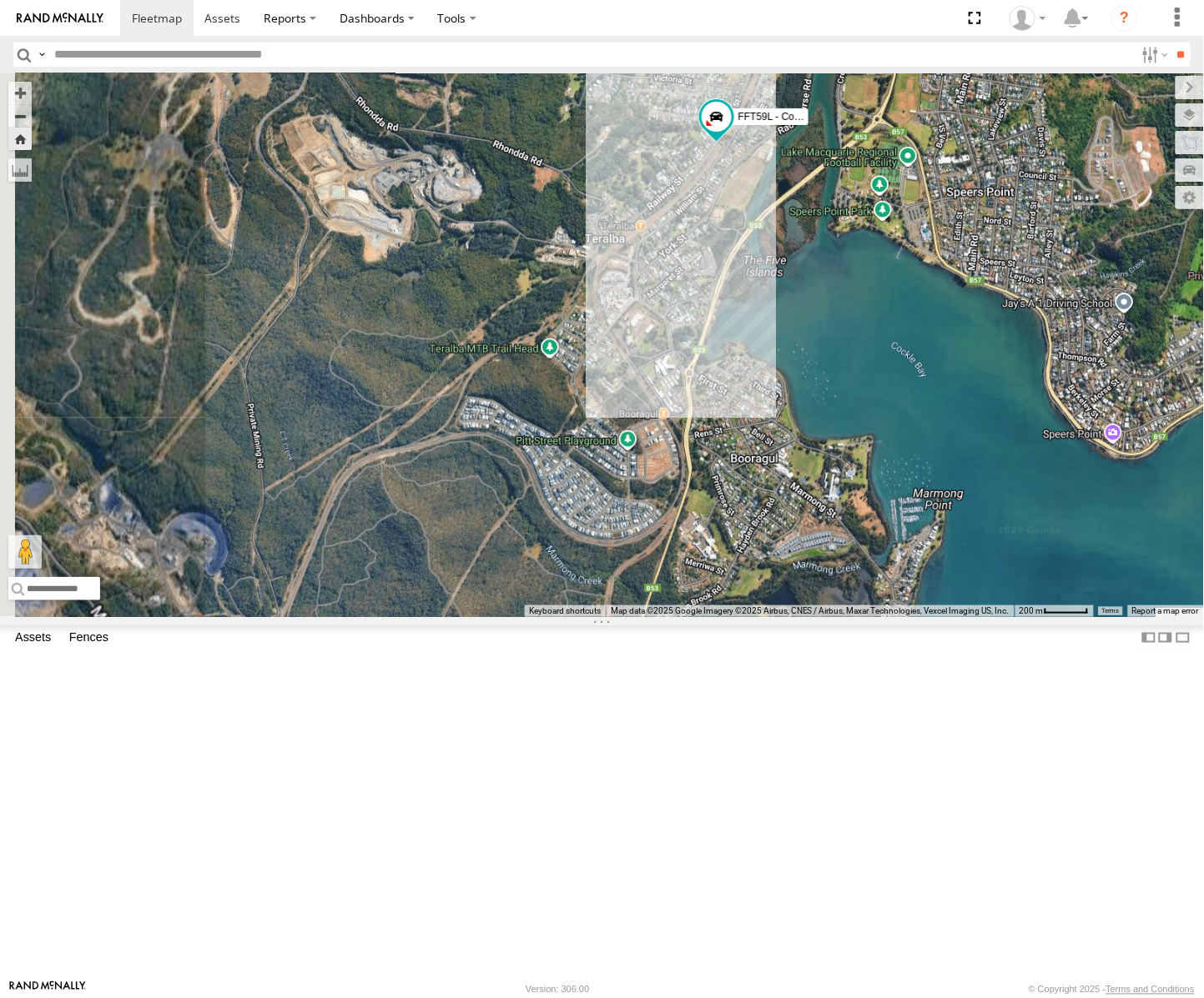
drag, startPoint x: 833, startPoint y: 605, endPoint x: 865, endPoint y: 577, distance: 42.5
click at [865, 577] on div "FFT59L - Corolla Hatch" at bounding box center [602, 345] width 1204 height 544
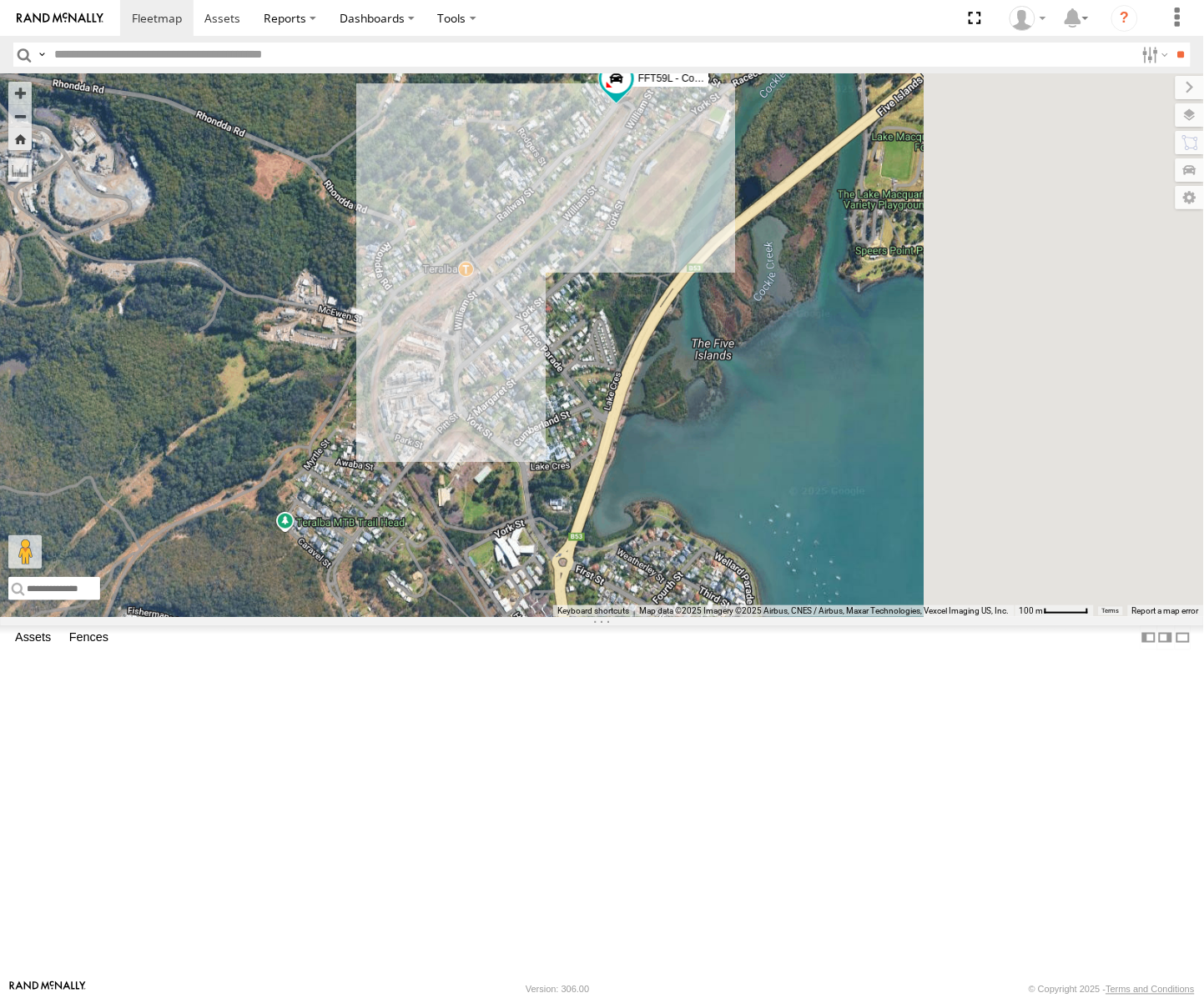
drag, startPoint x: 889, startPoint y: 508, endPoint x: 706, endPoint y: 619, distance: 214.0
click at [706, 617] on div "FFT59L - Corolla Hatch" at bounding box center [602, 345] width 1204 height 544
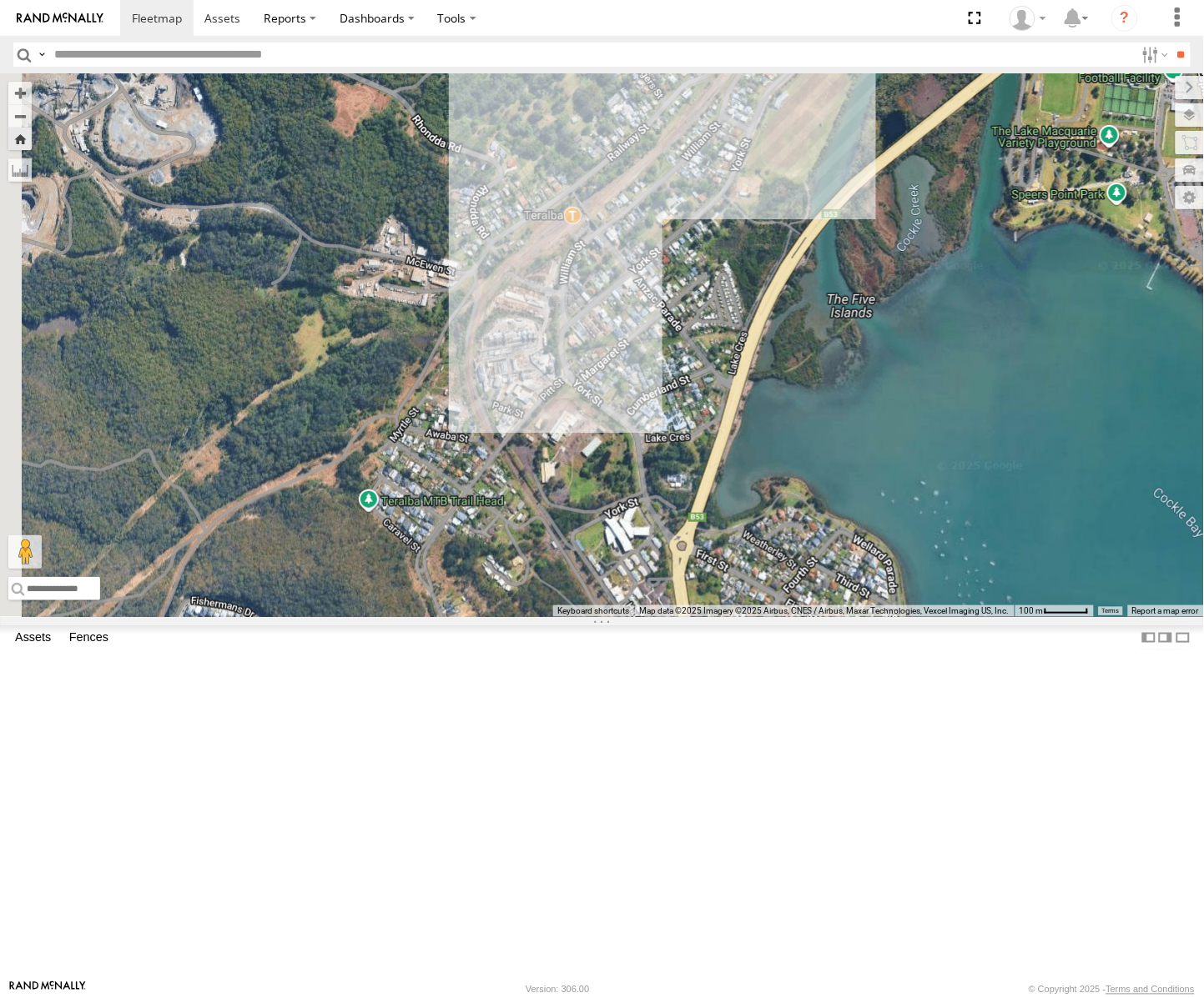
drag, startPoint x: 539, startPoint y: 626, endPoint x: 680, endPoint y: 577, distance: 149.3
click at [680, 577] on div "FFT59L - Corolla Hatch" at bounding box center [602, 345] width 1204 height 544
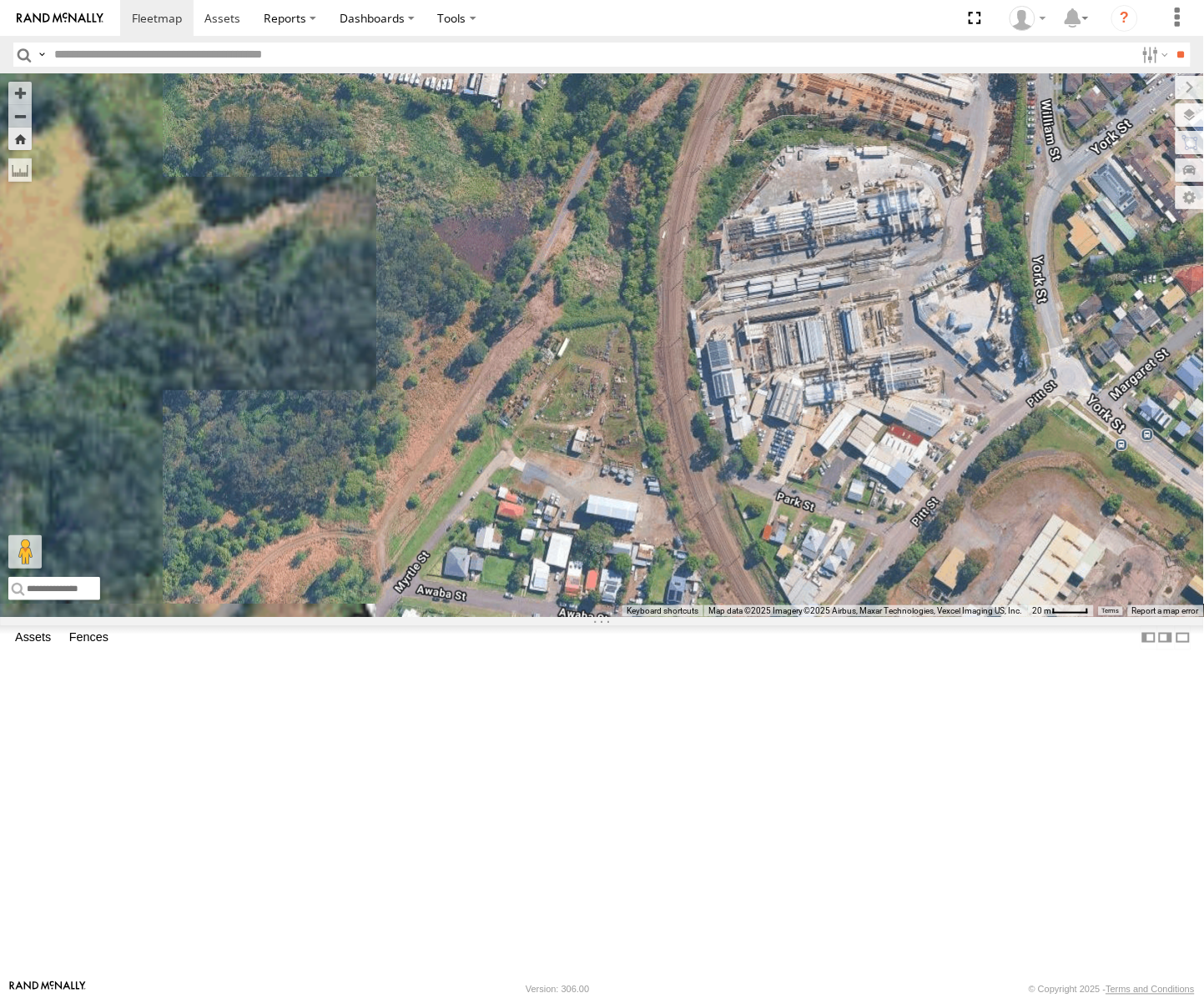
drag, startPoint x: 543, startPoint y: 520, endPoint x: 752, endPoint y: 581, distance: 217.7
click at [752, 581] on div "FFT59L - Corolla Hatch" at bounding box center [602, 345] width 1204 height 544
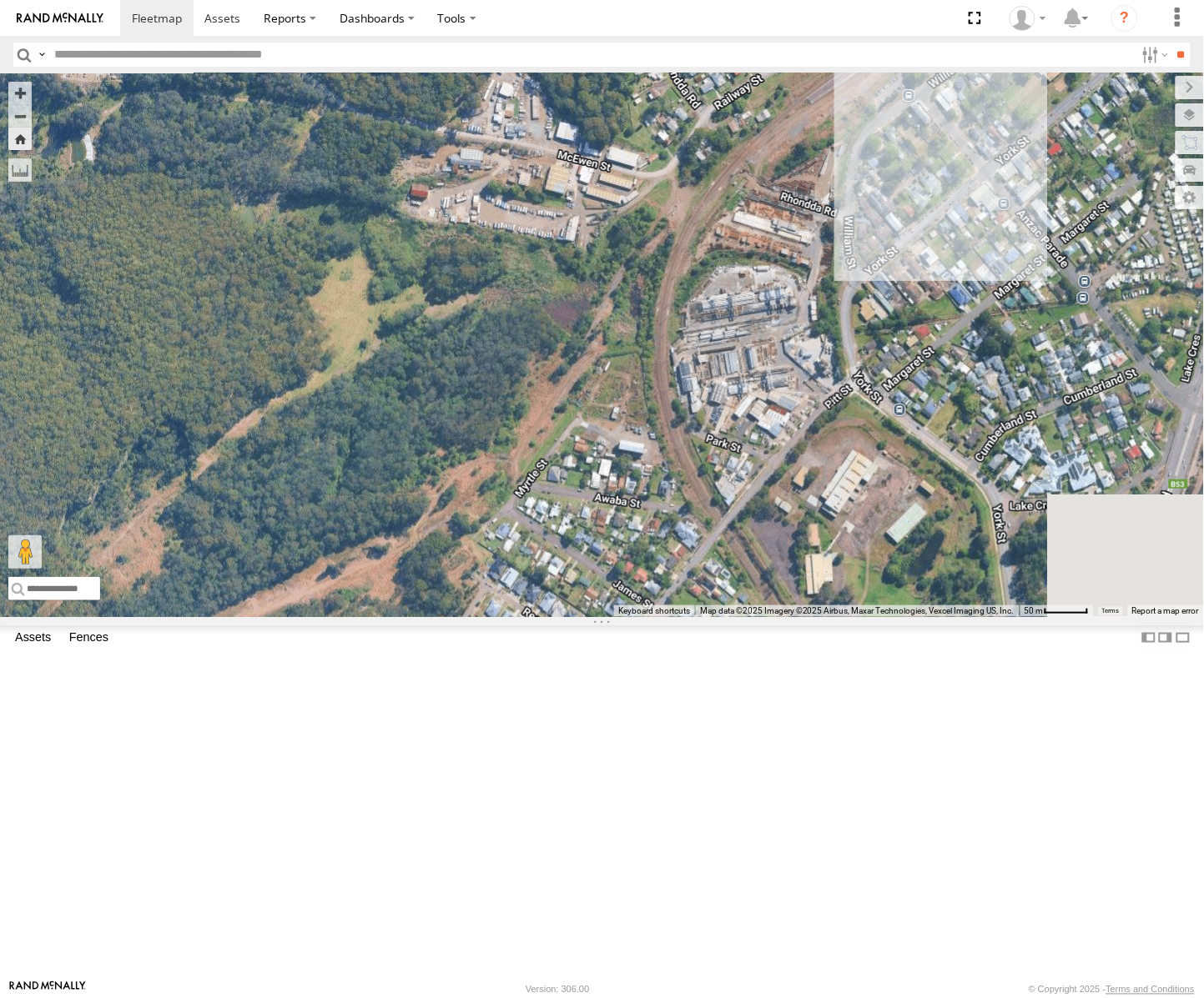
drag, startPoint x: 795, startPoint y: 647, endPoint x: 775, endPoint y: 660, distance: 23.9
click at [775, 617] on div "FFT59L - Corolla Hatch" at bounding box center [602, 345] width 1204 height 544
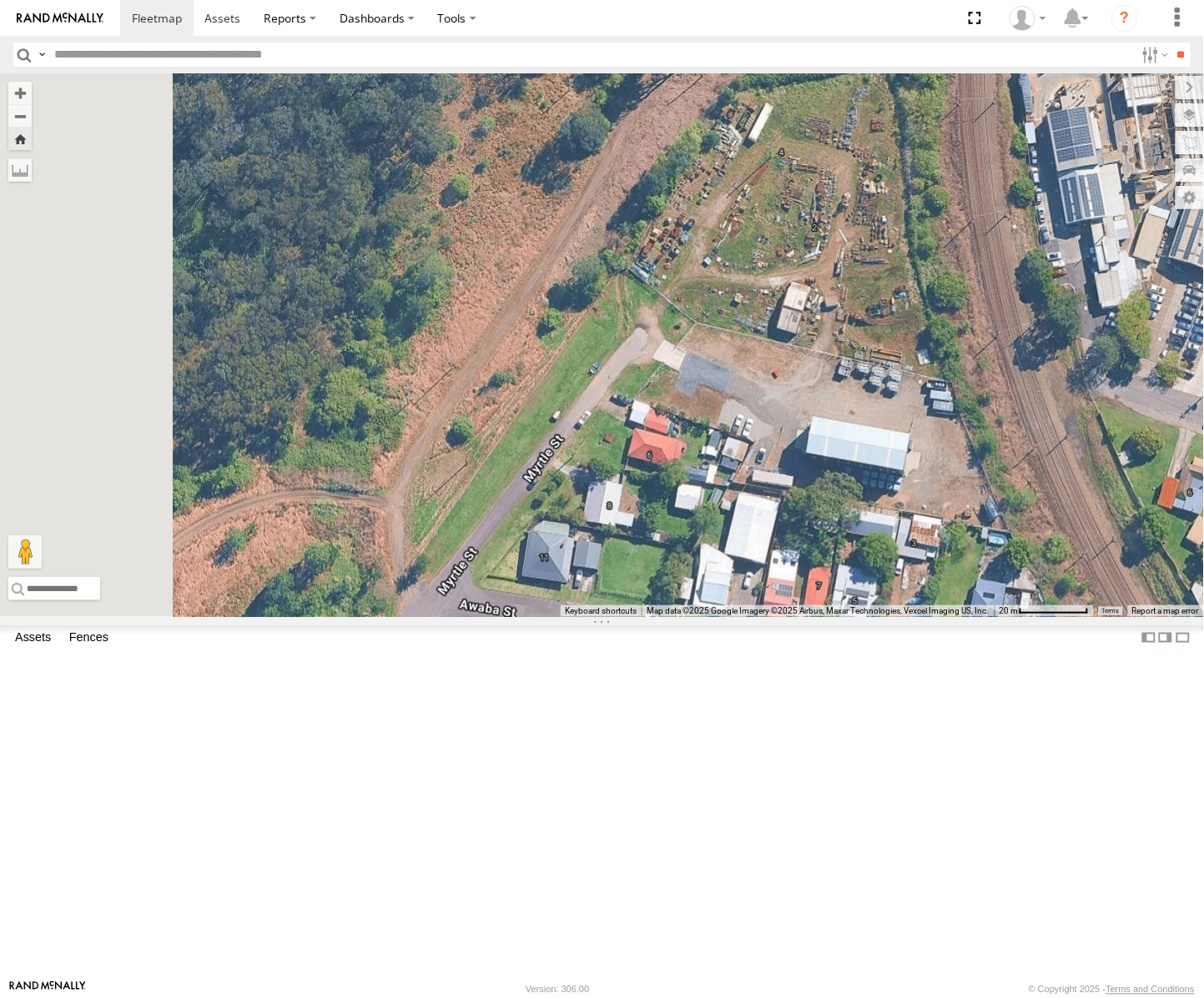
drag, startPoint x: 883, startPoint y: 499, endPoint x: 880, endPoint y: 273, distance: 226.0
click at [880, 273] on div "FFT59L - Corolla Hatch" at bounding box center [602, 345] width 1204 height 544
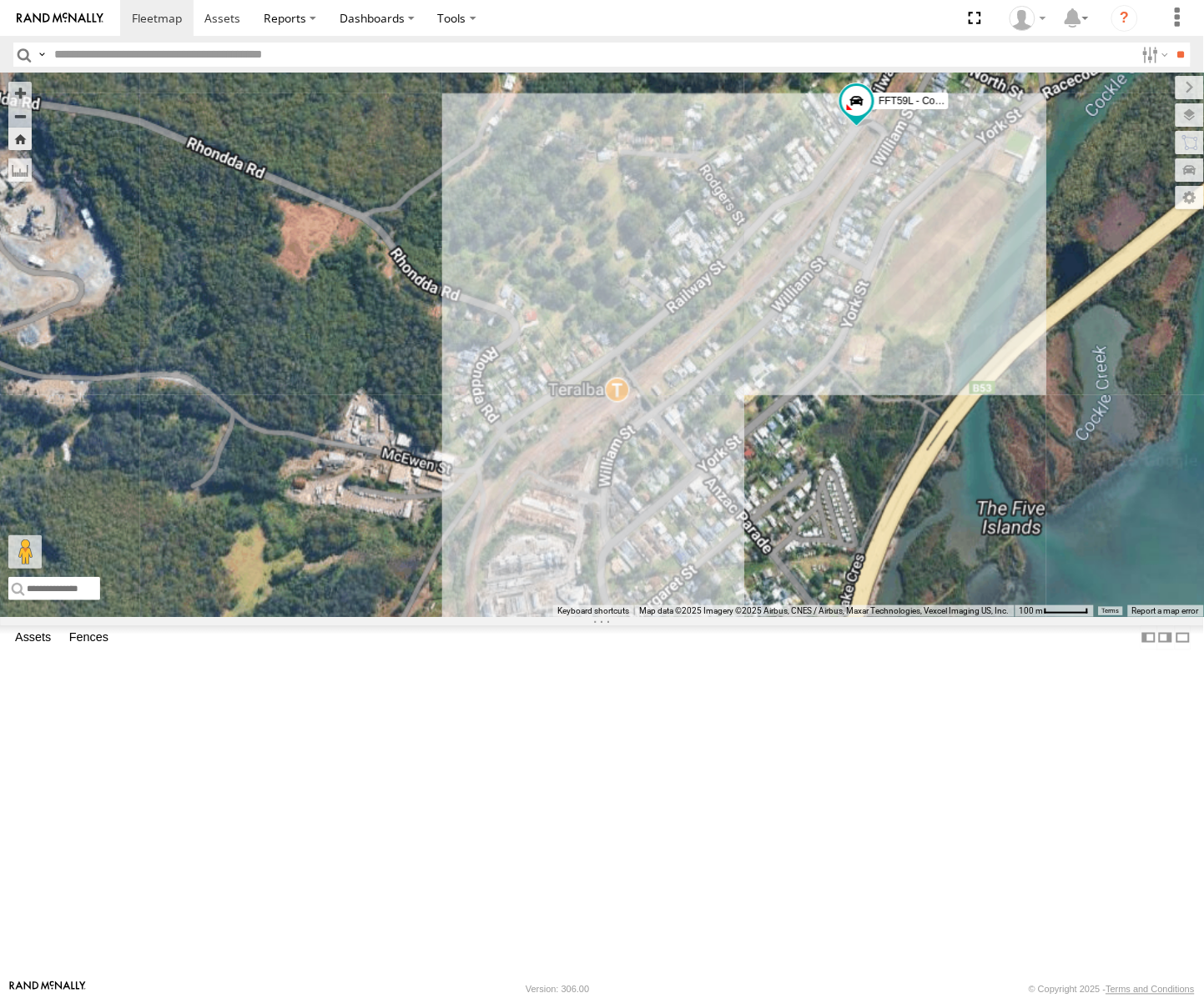
drag, startPoint x: 626, startPoint y: 463, endPoint x: 581, endPoint y: 743, distance: 283.6
click at [581, 617] on div "FFT59L - Corolla Hatch" at bounding box center [602, 345] width 1204 height 544
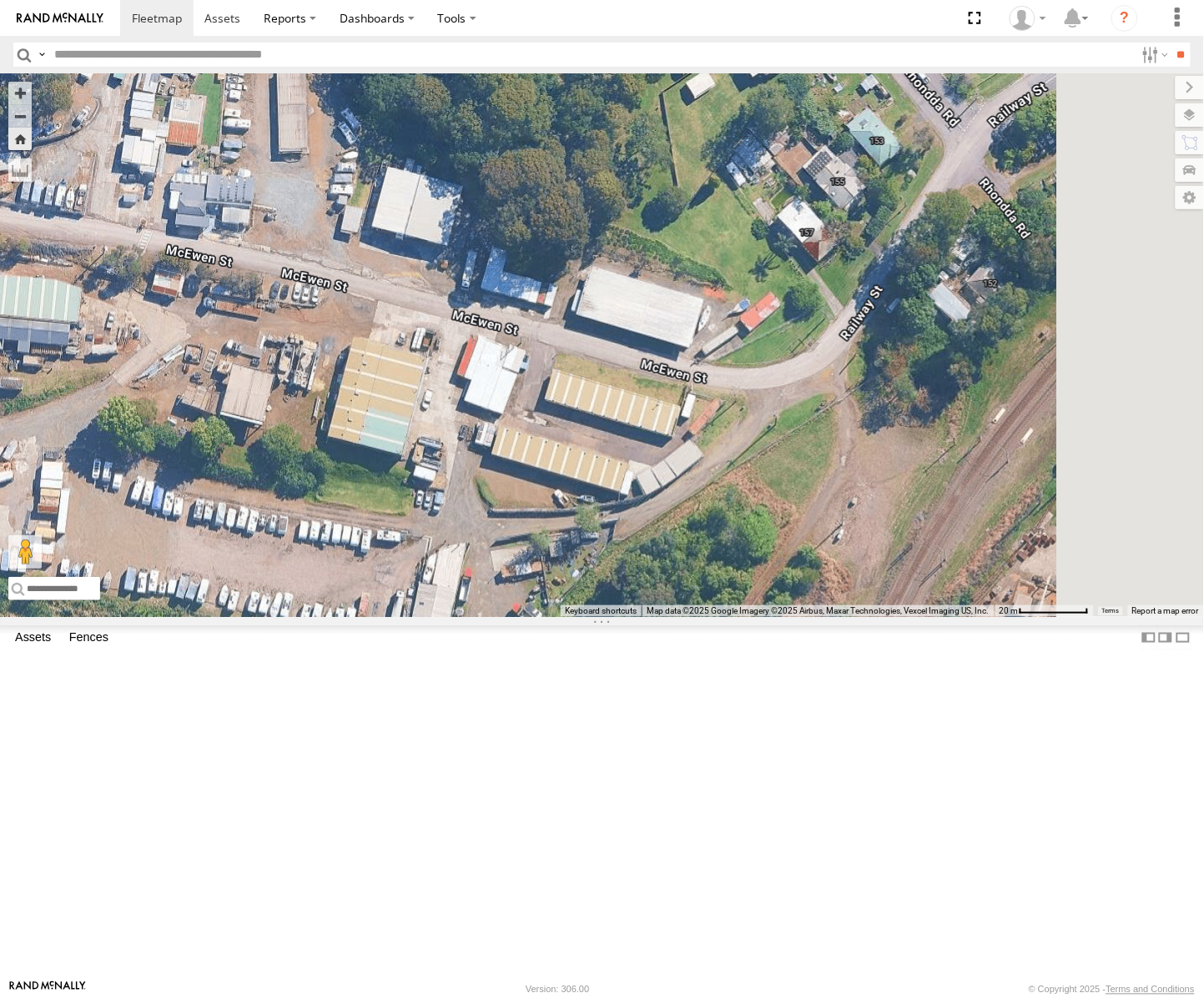
drag, startPoint x: 651, startPoint y: 574, endPoint x: 315, endPoint y: 582, distance: 336.1
click at [298, 584] on main "← Move left → Move right ↑ Move up ↓ Move down + Zoom in - Zoom out Home Jump l…" at bounding box center [602, 527] width 1204 height 907
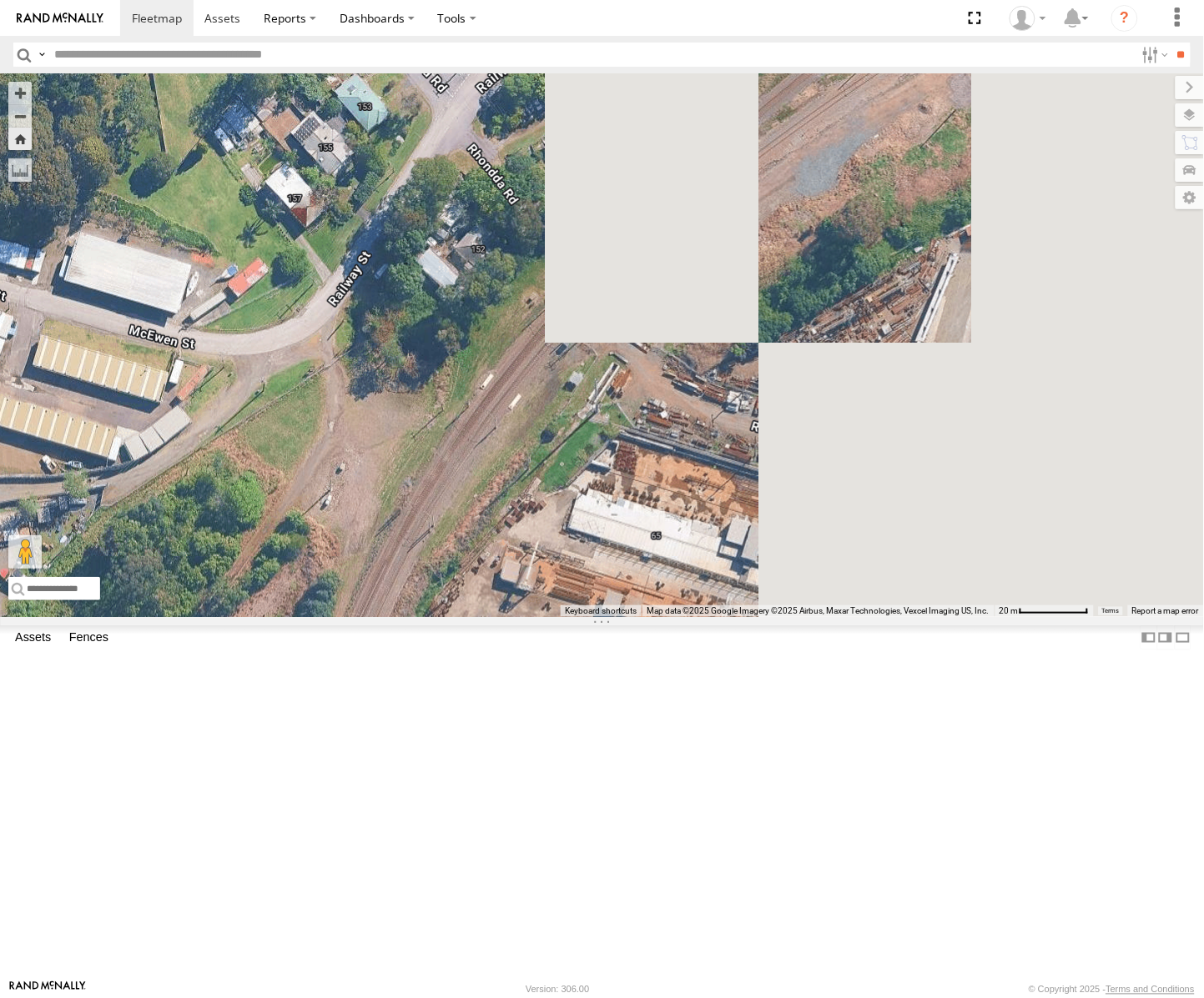
drag, startPoint x: 827, startPoint y: 636, endPoint x: 312, endPoint y: 602, distance: 516.1
click at [312, 602] on main "← Move left → Move right ↑ Move up ↓ Move down + Zoom in - Zoom out Home Jump l…" at bounding box center [602, 527] width 1204 height 907
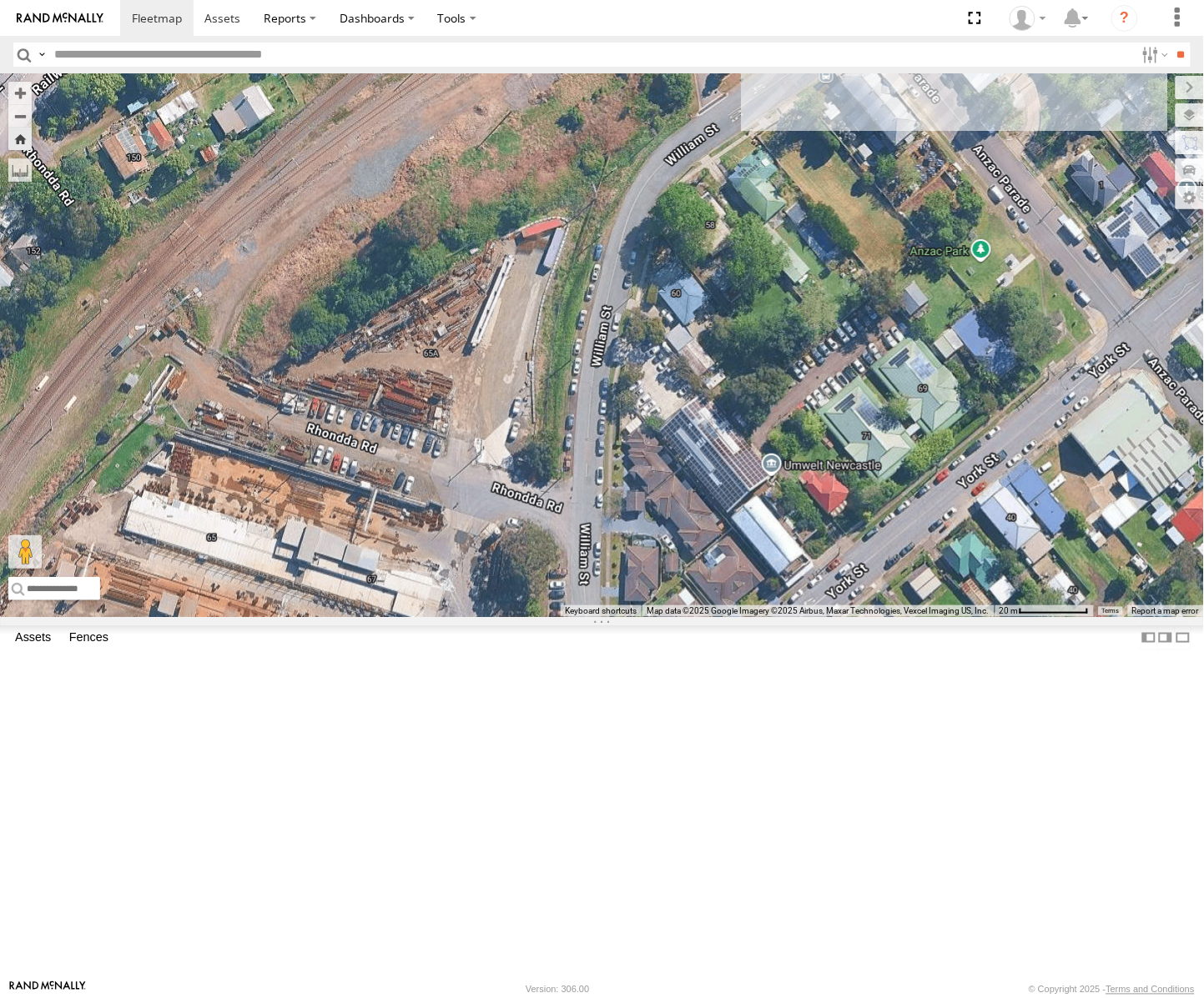
drag, startPoint x: 491, startPoint y: 574, endPoint x: 878, endPoint y: 648, distance: 394.0
click at [878, 617] on div "FFT59L - Corolla Hatch" at bounding box center [602, 345] width 1204 height 544
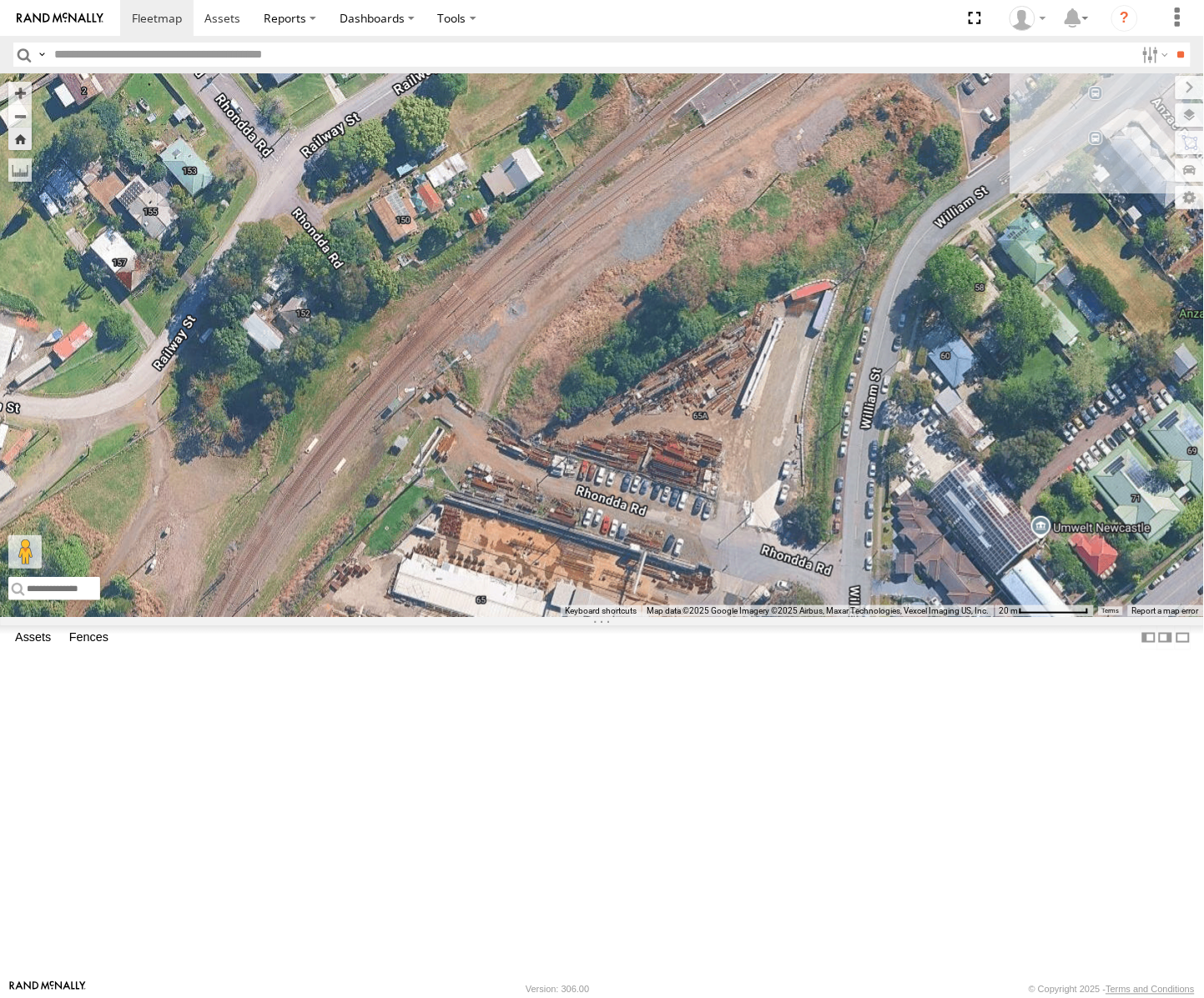
drag, startPoint x: 560, startPoint y: 587, endPoint x: 813, endPoint y: 643, distance: 259.1
click at [813, 617] on div "FFT59L - Corolla Hatch" at bounding box center [602, 345] width 1204 height 544
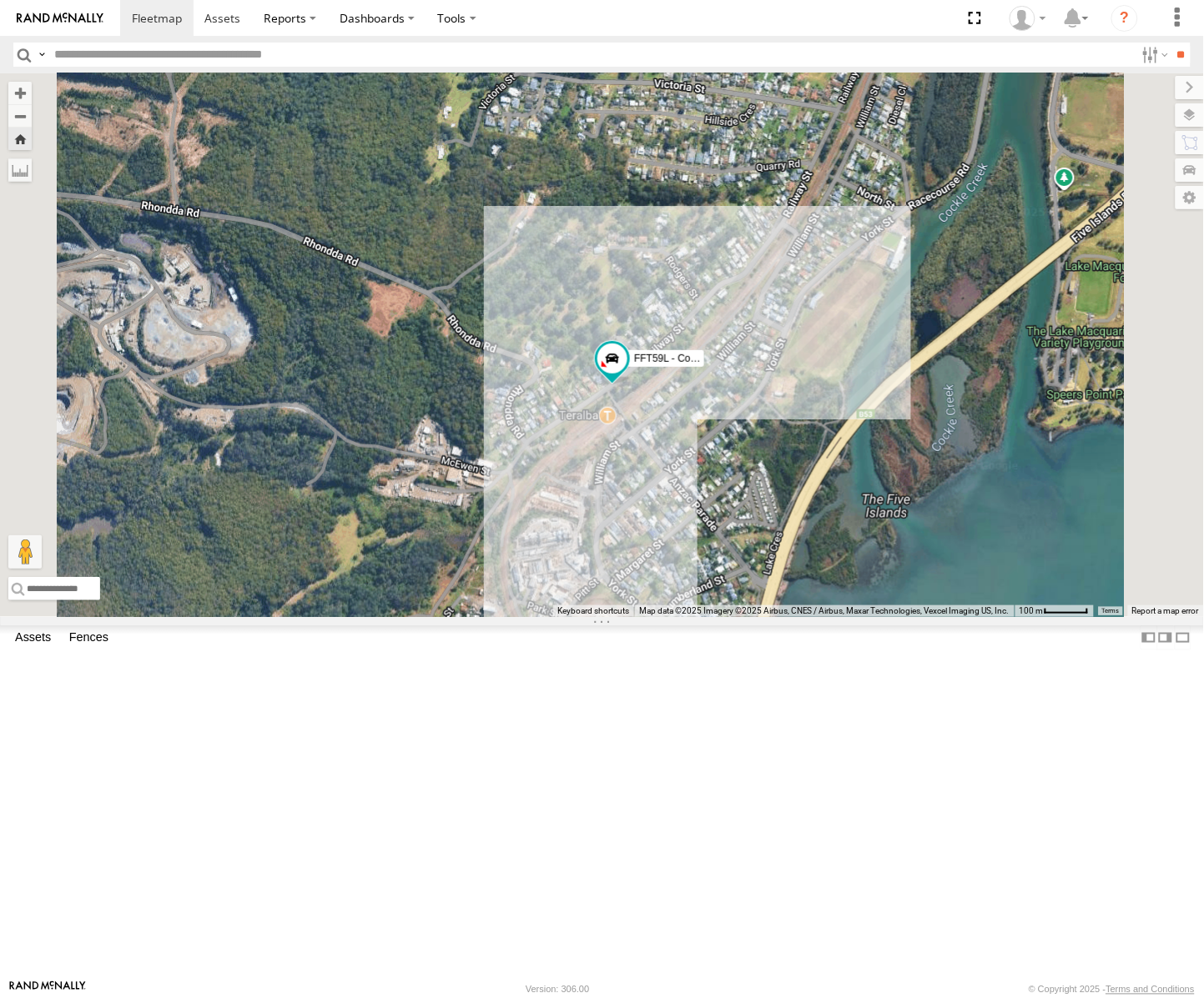
drag, startPoint x: 855, startPoint y: 623, endPoint x: 765, endPoint y: 637, distance: 91.1
click at [774, 617] on div "FFT59L - Corolla Hatch" at bounding box center [602, 345] width 1204 height 544
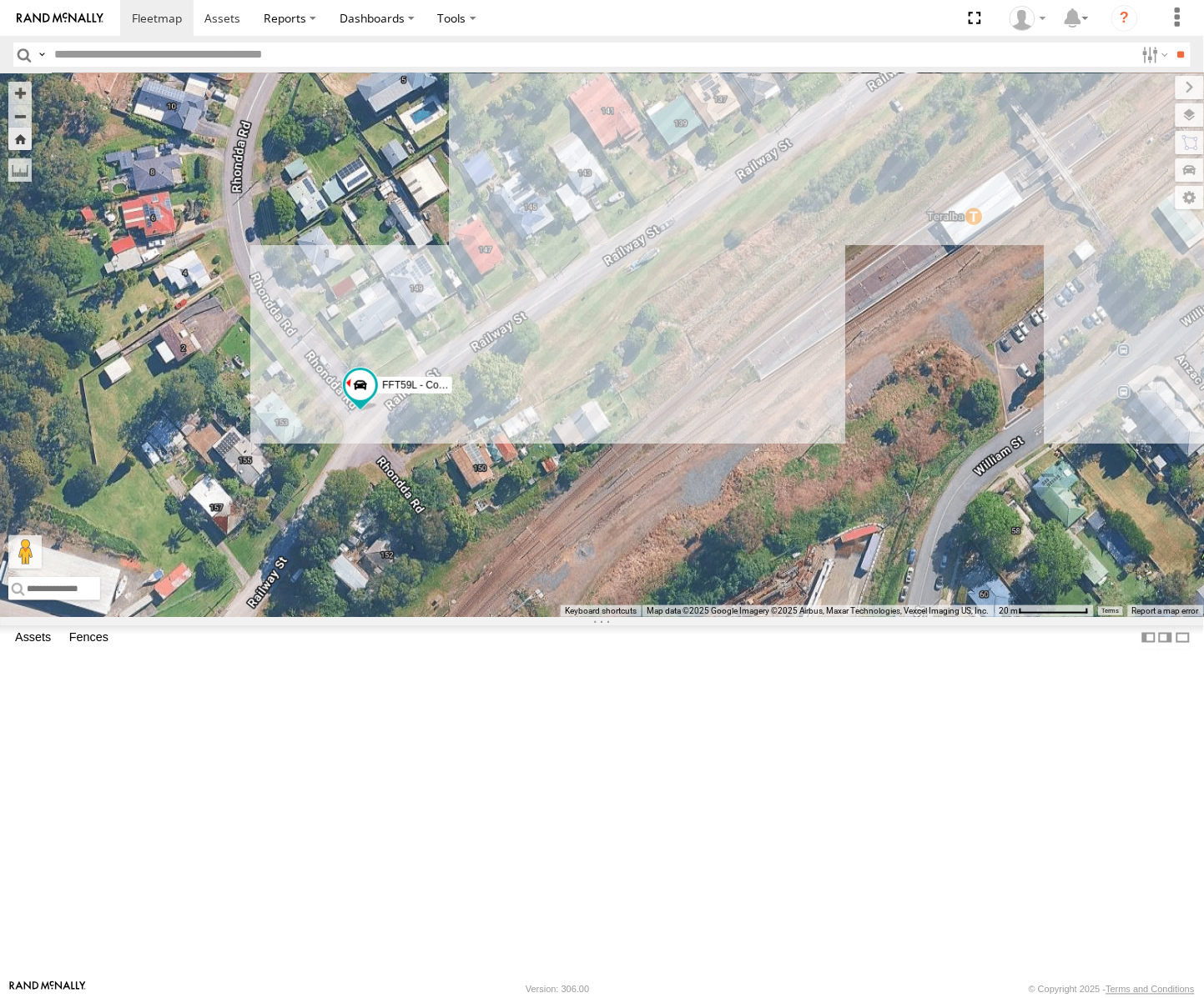
drag, startPoint x: 798, startPoint y: 618, endPoint x: 581, endPoint y: 695, distance: 230.3
click at [581, 617] on div "FFT59L - Corolla Hatch" at bounding box center [602, 345] width 1204 height 544
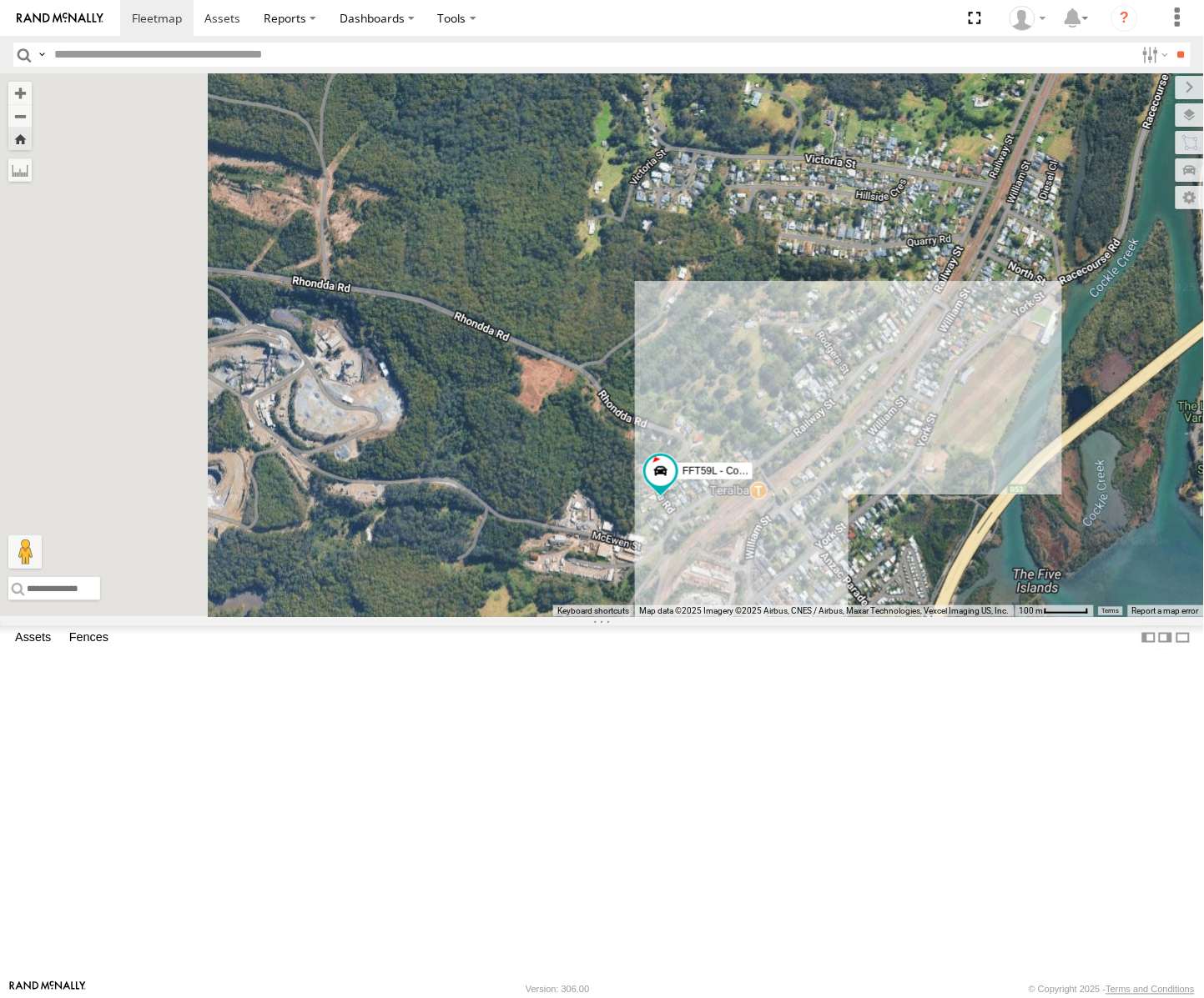
drag, startPoint x: 577, startPoint y: 471, endPoint x: 849, endPoint y: 705, distance: 358.8
click at [849, 617] on div "FFT59L - Corolla Hatch" at bounding box center [602, 345] width 1204 height 544
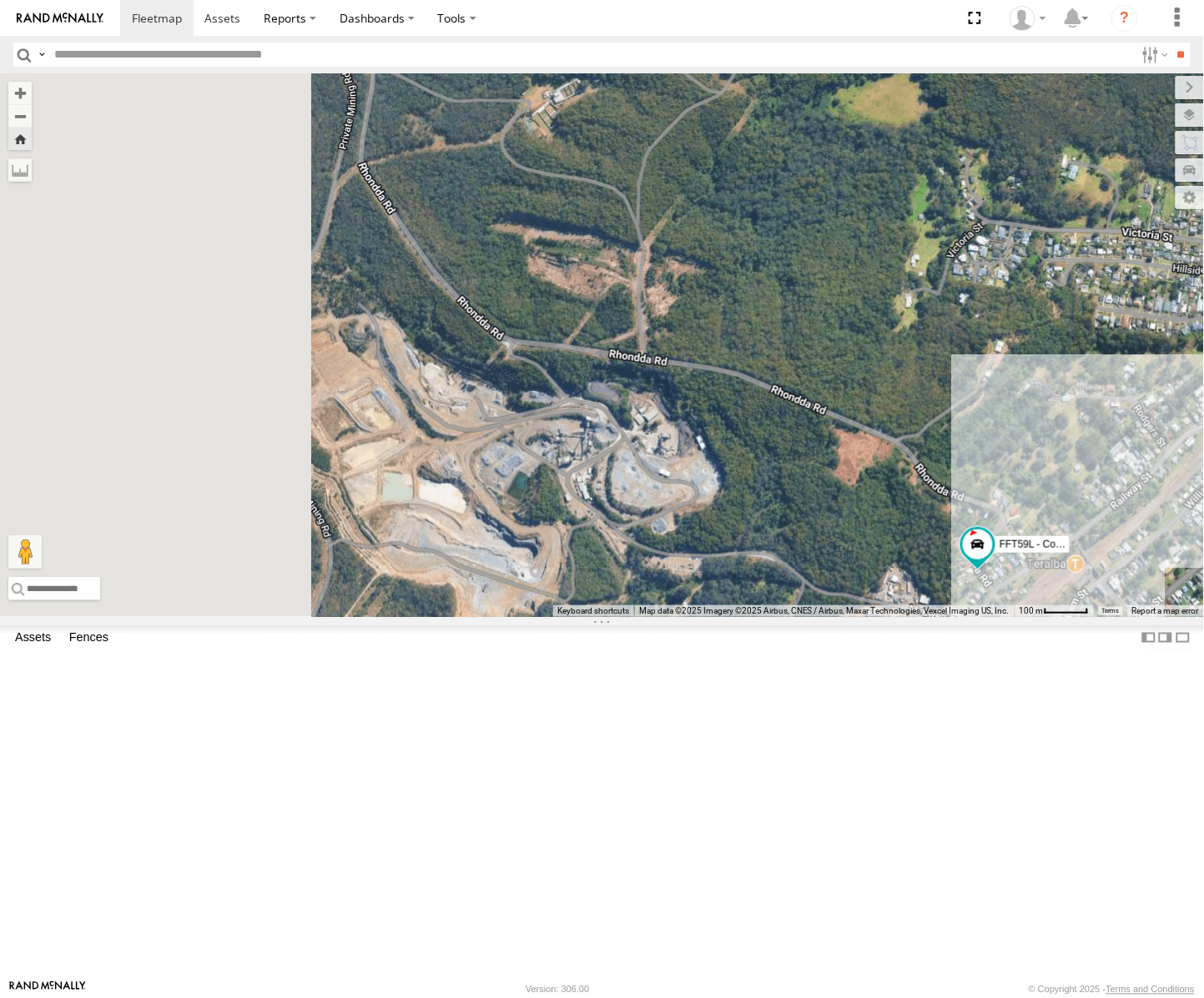
drag, startPoint x: 570, startPoint y: 671, endPoint x: 886, endPoint y: 702, distance: 317.5
click at [890, 617] on div "FFT59L - Corolla Hatch" at bounding box center [602, 345] width 1204 height 544
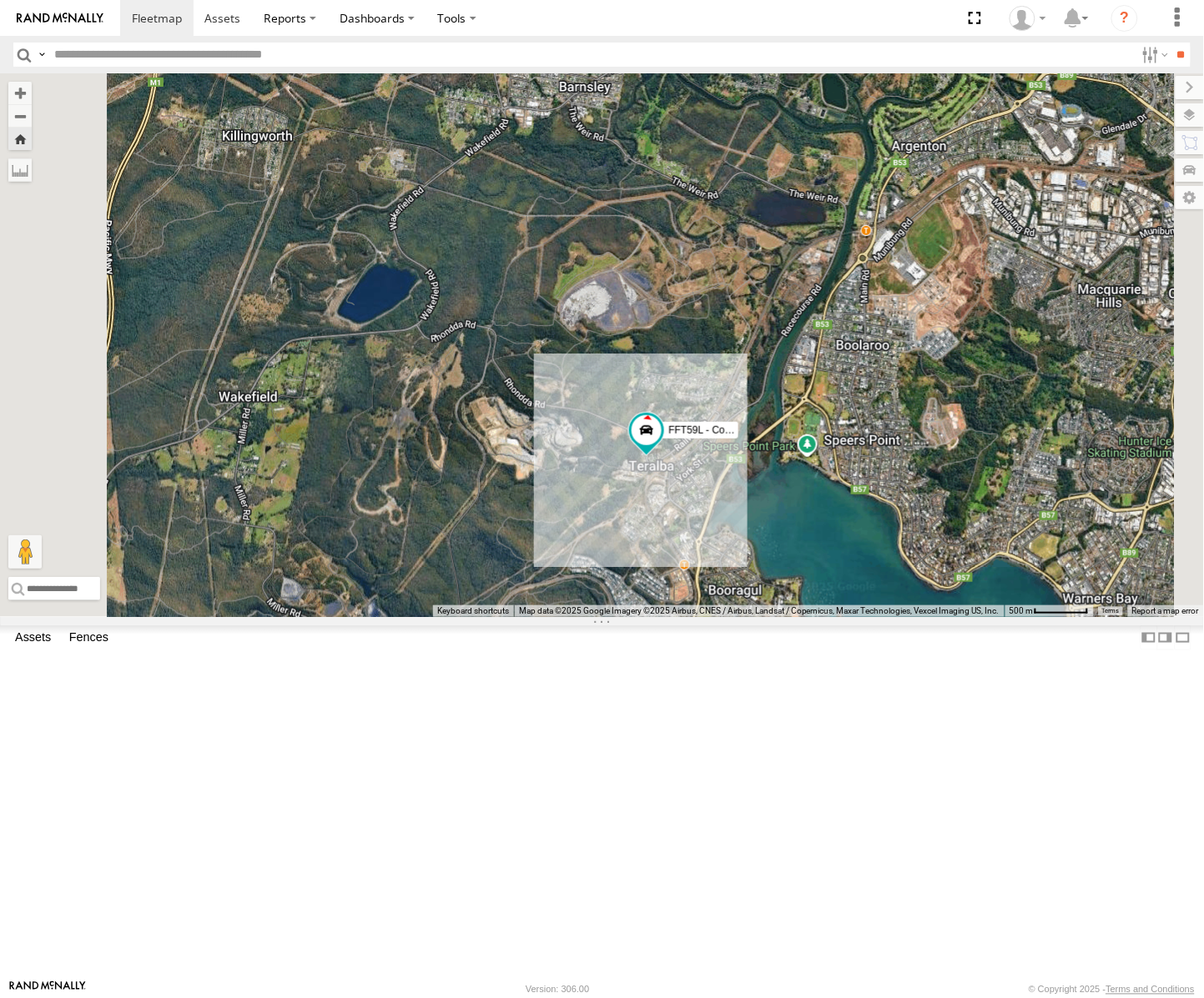
drag, startPoint x: 698, startPoint y: 668, endPoint x: 741, endPoint y: 668, distance: 43.0
click at [741, 617] on div "FFT59L - Corolla Hatch" at bounding box center [602, 345] width 1204 height 544
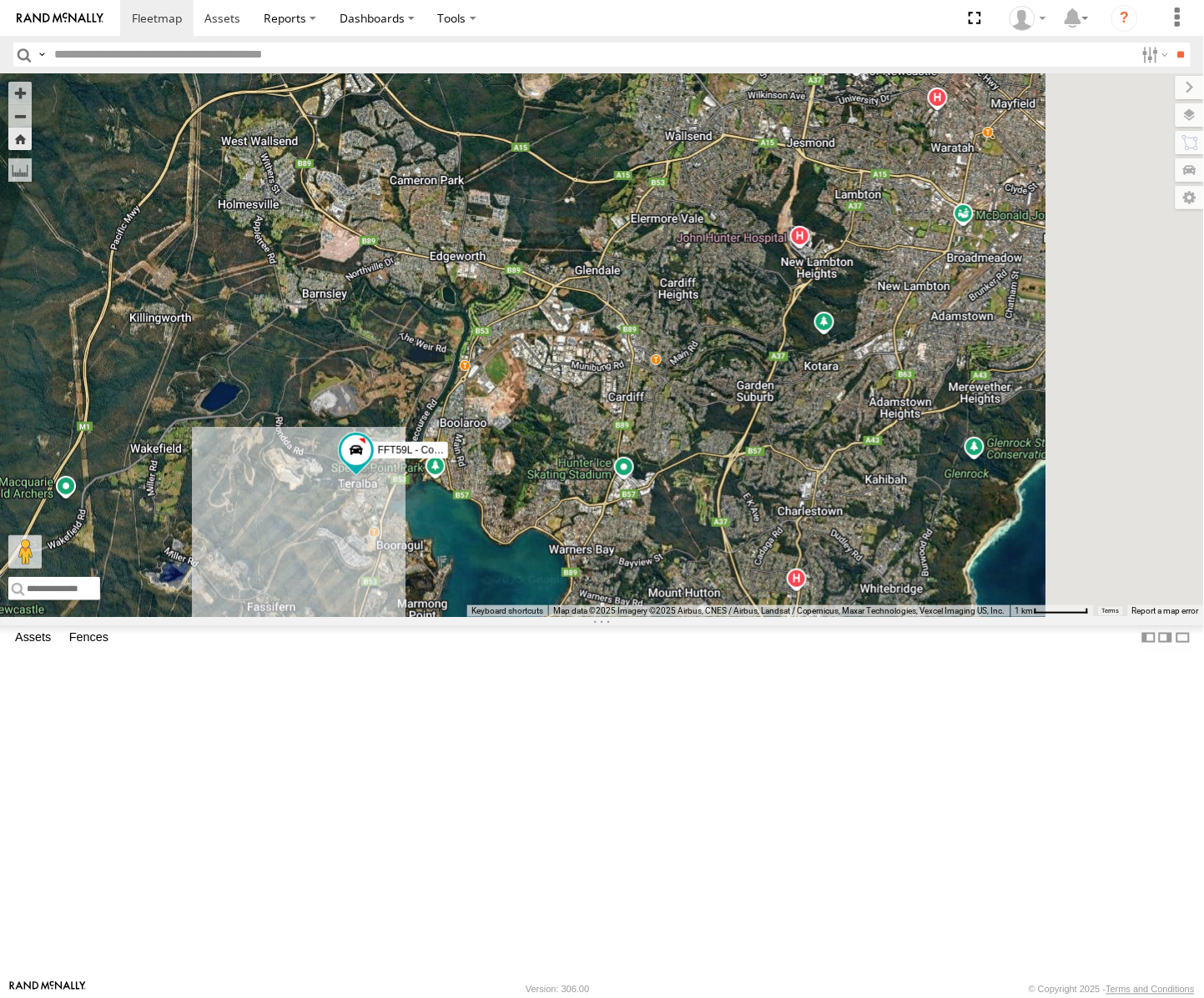
drag, startPoint x: 741, startPoint y: 668, endPoint x: 486, endPoint y: 675, distance: 255.1
click at [486, 617] on div "FFT59L - Corolla Hatch" at bounding box center [602, 345] width 1204 height 544
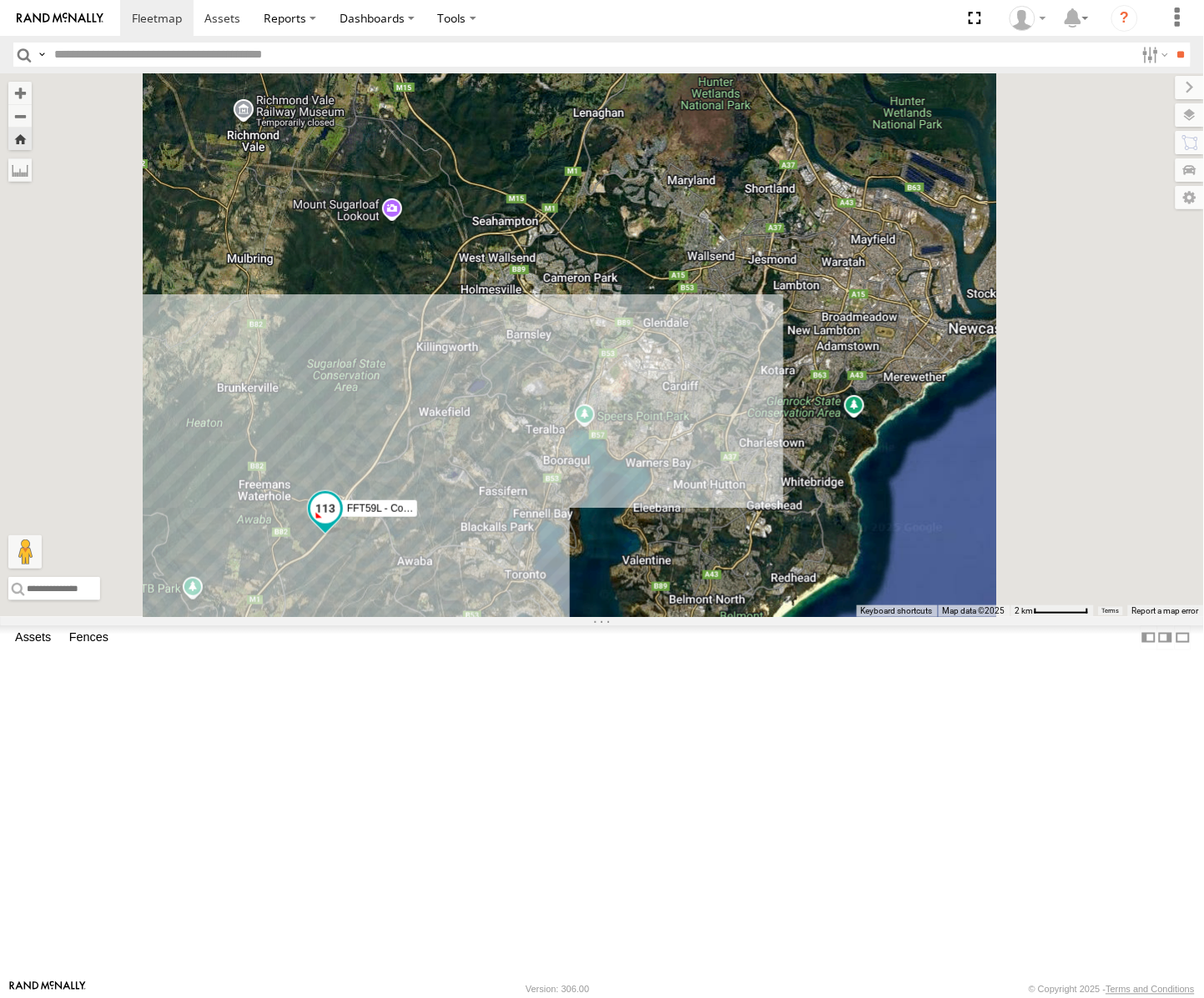
click at [343, 536] on span at bounding box center [324, 514] width 37 height 45
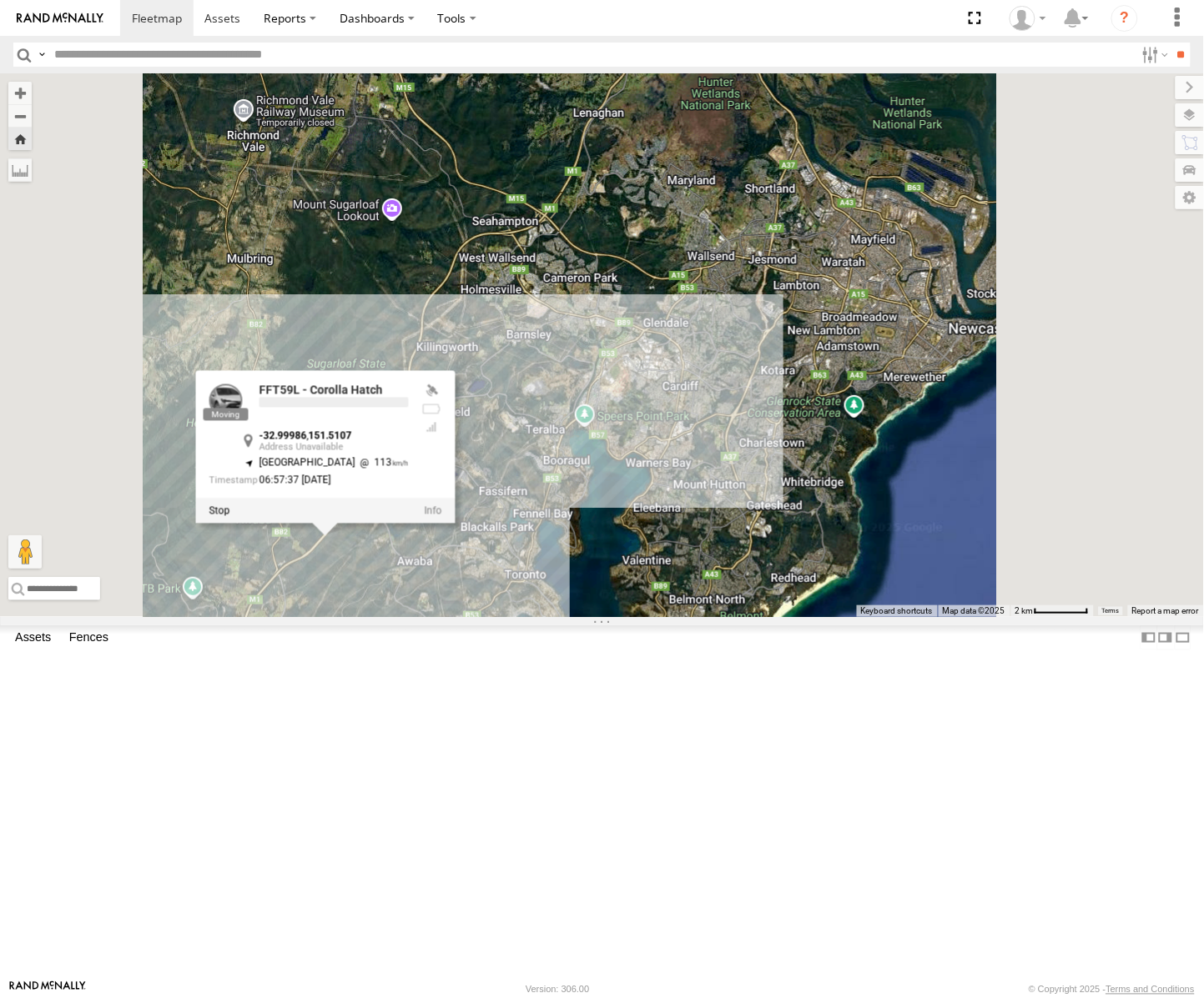
click at [540, 617] on div "FFT59L - Corolla Hatch FFT59L - Corolla Hatch -32.99986 , [STREET_ADDRESS] 113 …" at bounding box center [602, 345] width 1204 height 544
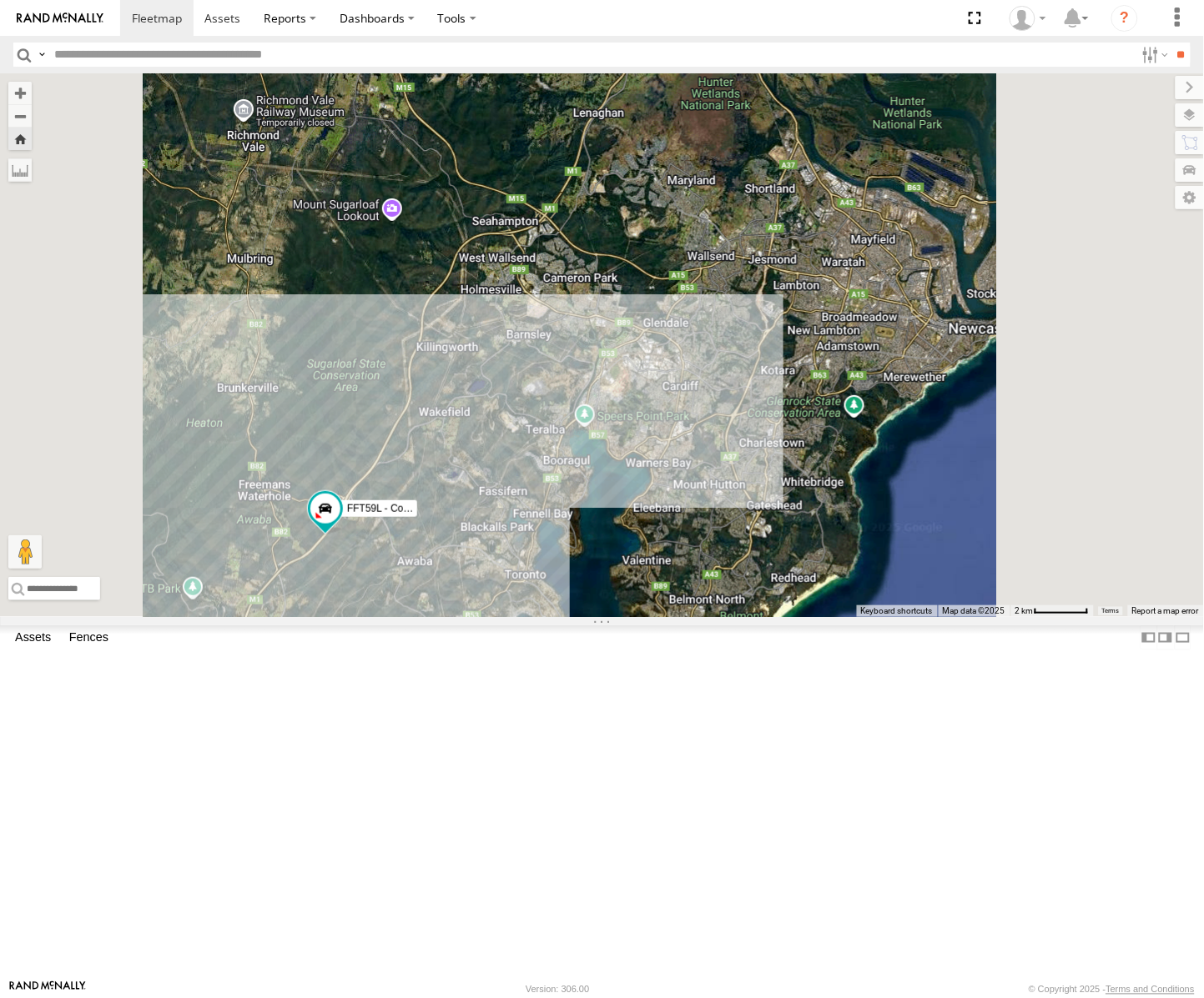
click at [0, 0] on span "Roadmap" at bounding box center [0, 0] width 0 height 0
